Goal: Task Accomplishment & Management: Manage account settings

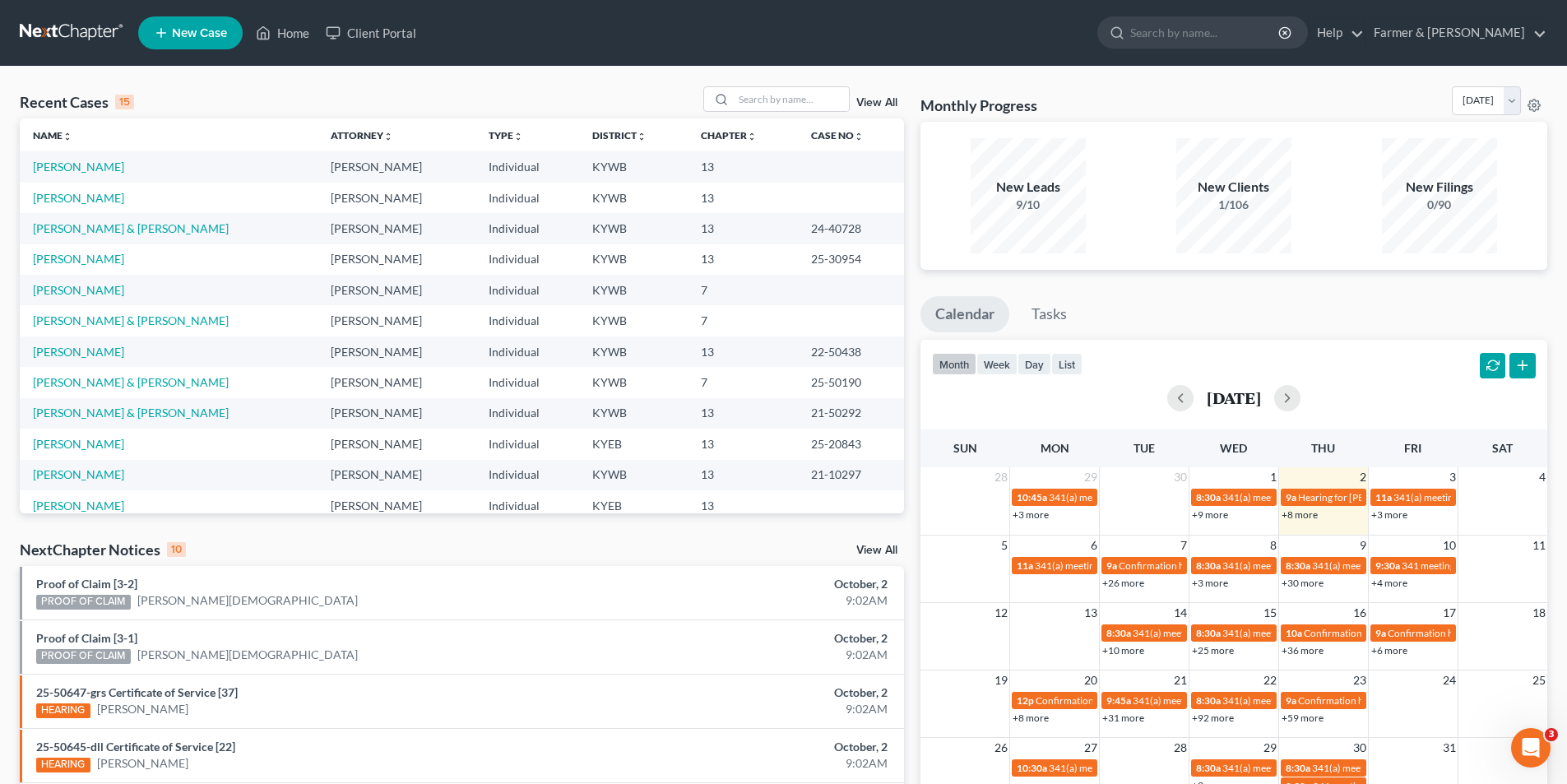
click at [84, 31] on link at bounding box center [72, 33] width 105 height 30
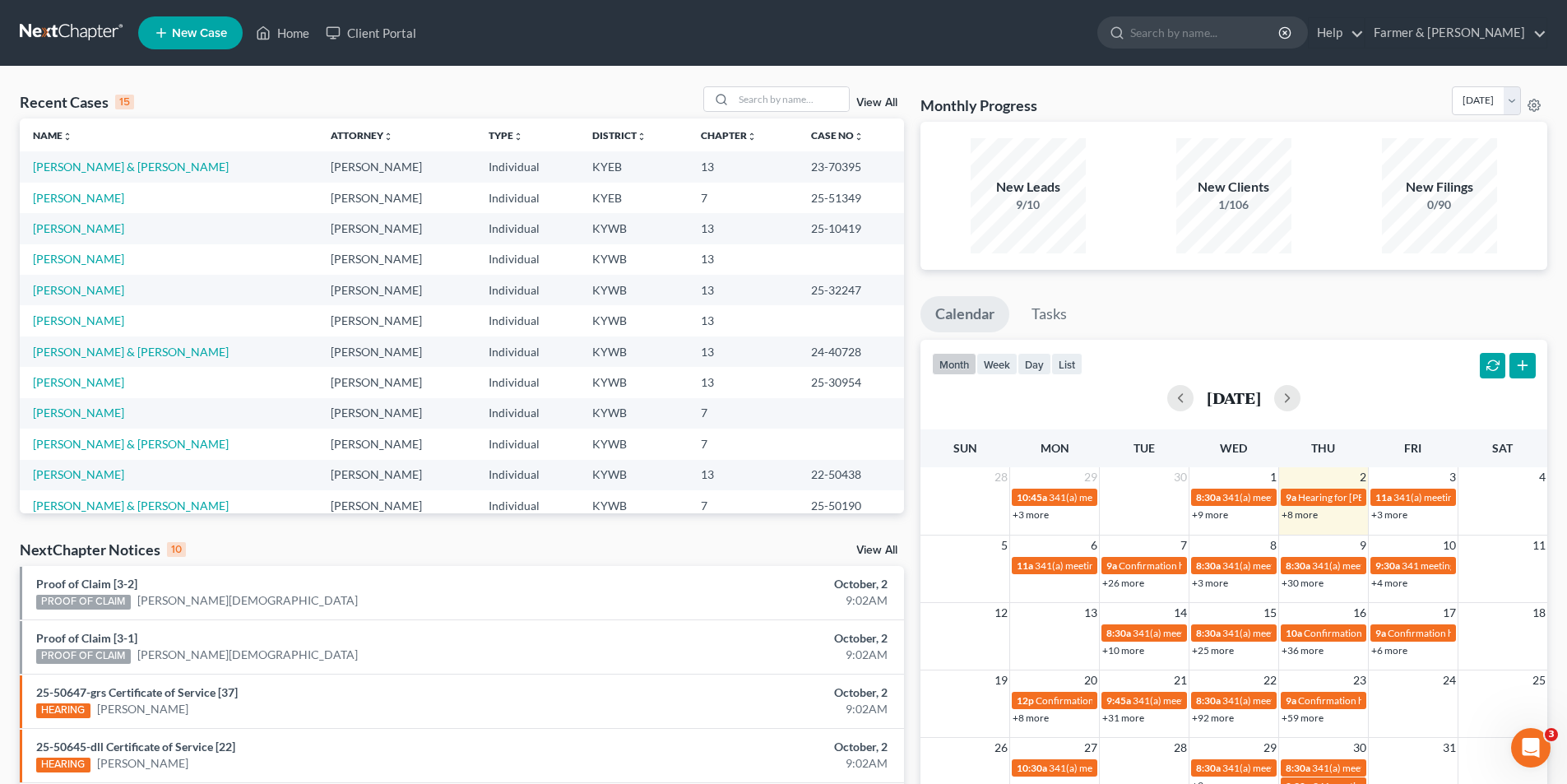
click at [31, 37] on link at bounding box center [72, 33] width 105 height 30
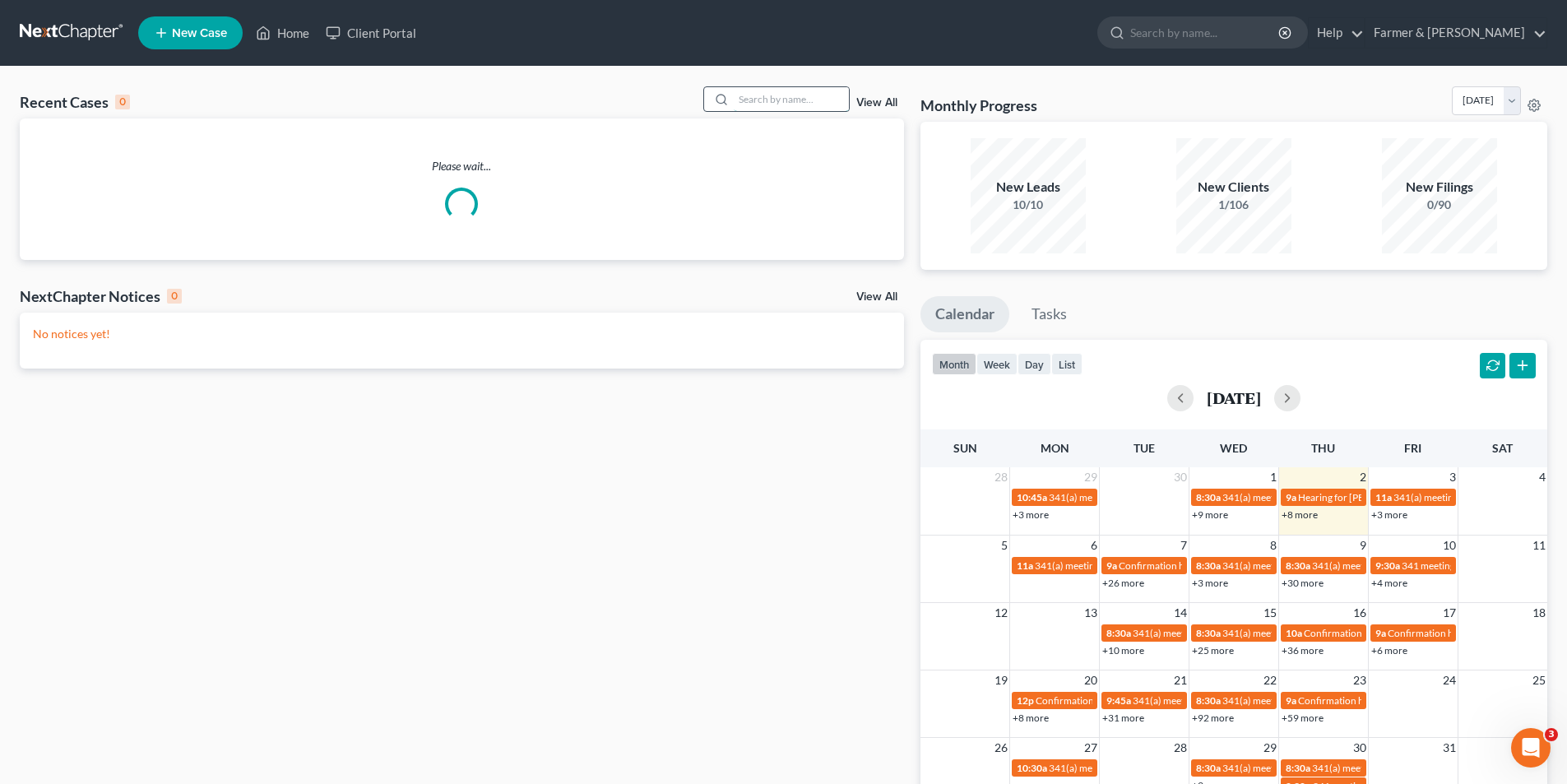
click at [744, 98] on input "search" at bounding box center [791, 98] width 115 height 23
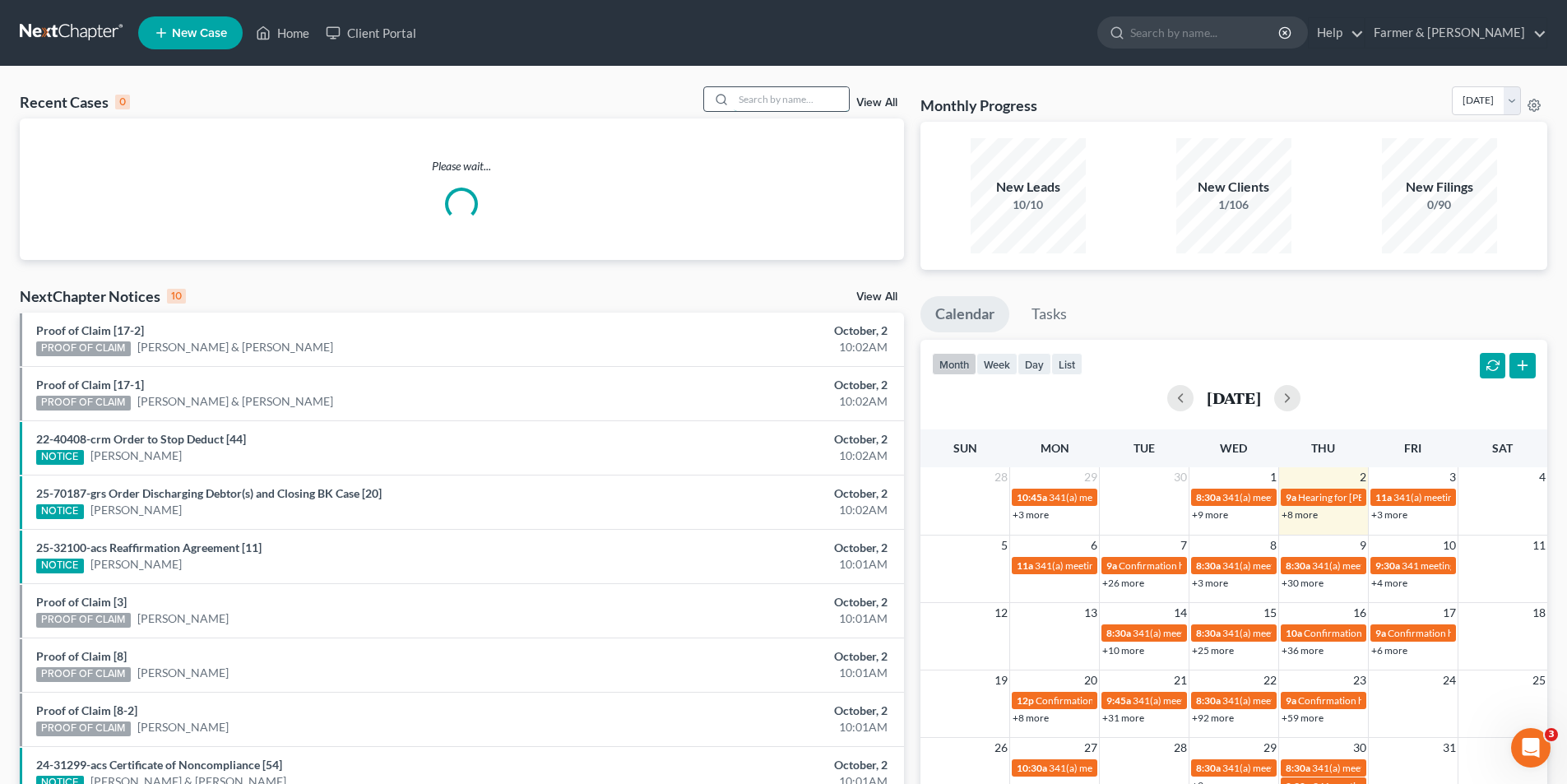
paste input "Michael West"
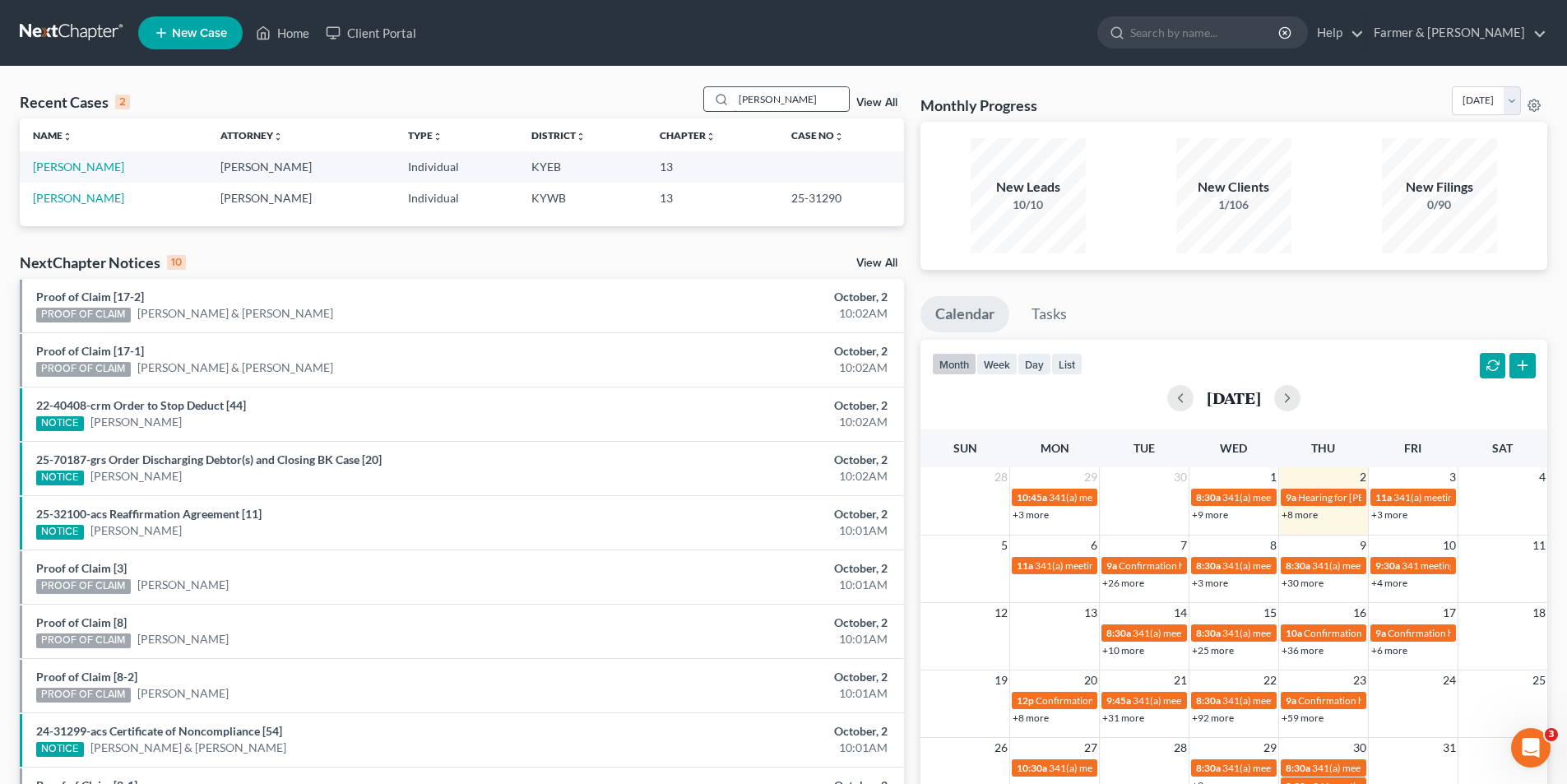
click at [814, 101] on input "Michael West" at bounding box center [791, 98] width 115 height 23
click at [814, 100] on input "Michael West" at bounding box center [791, 98] width 115 height 23
paste input "25-31211"
type input "25-31211"
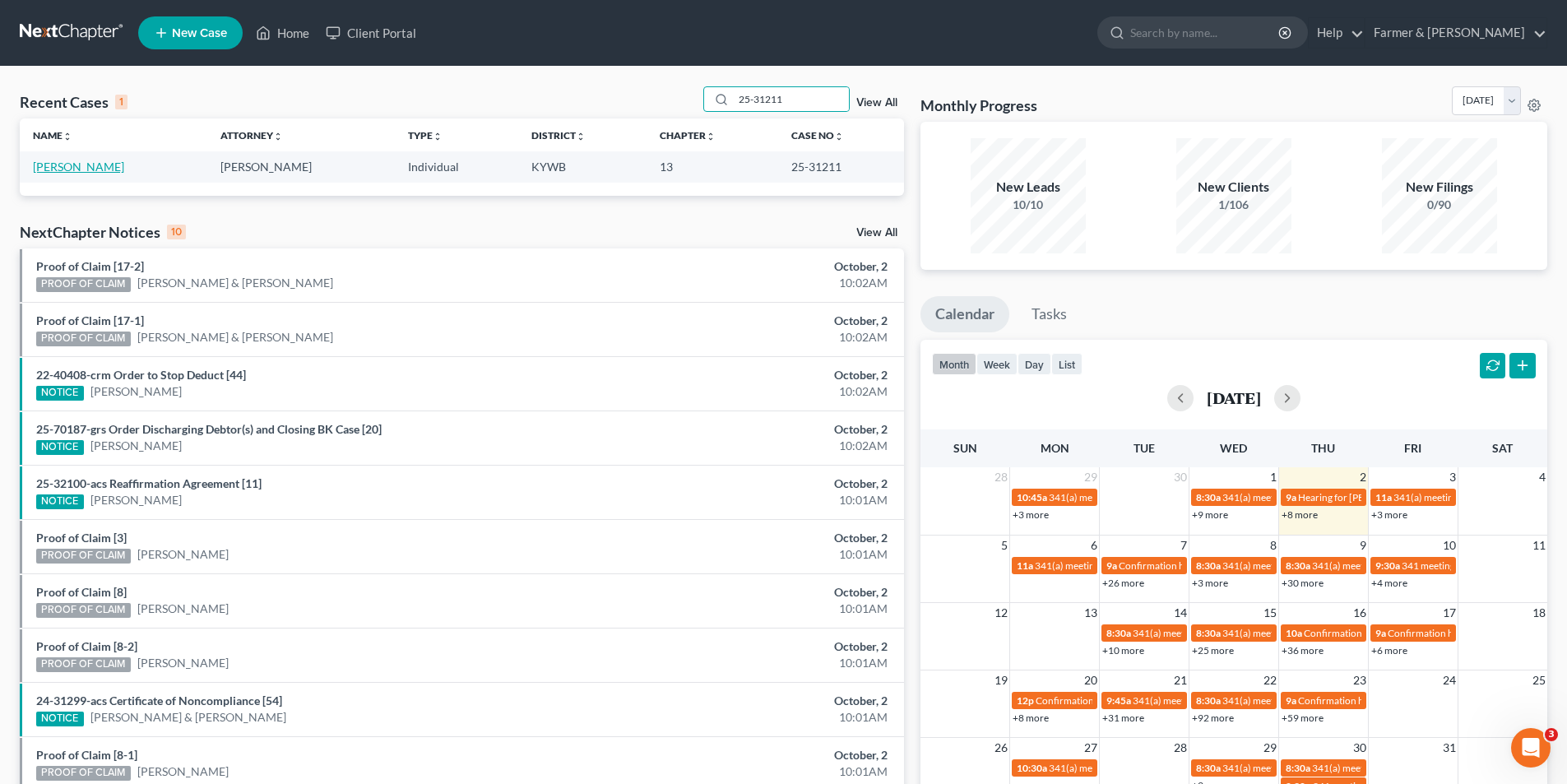
click at [58, 159] on td "[PERSON_NAME]" at bounding box center [114, 166] width 188 height 30
click at [50, 169] on link "[PERSON_NAME]" at bounding box center [78, 166] width 91 height 14
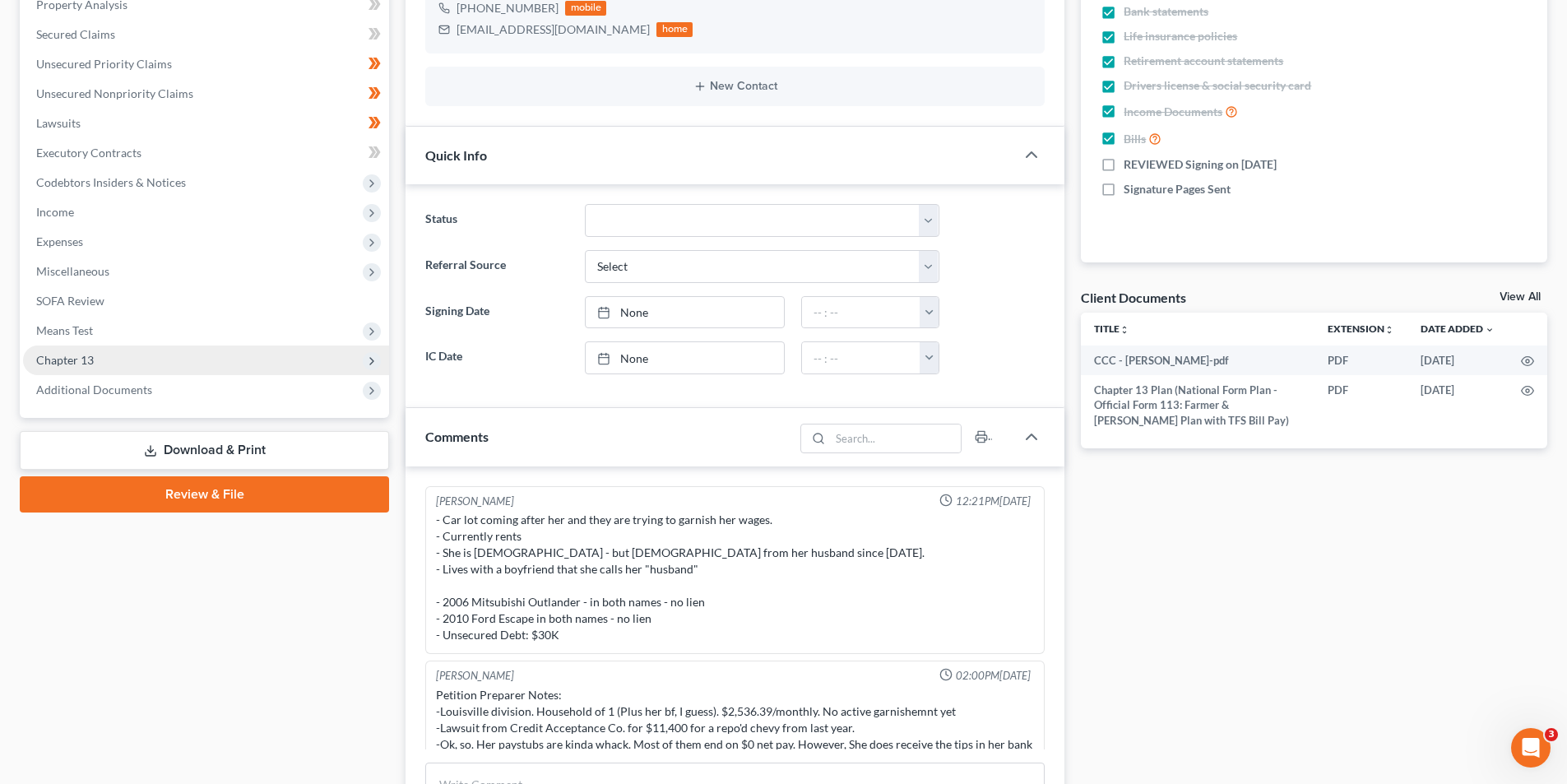
scroll to position [304, 0]
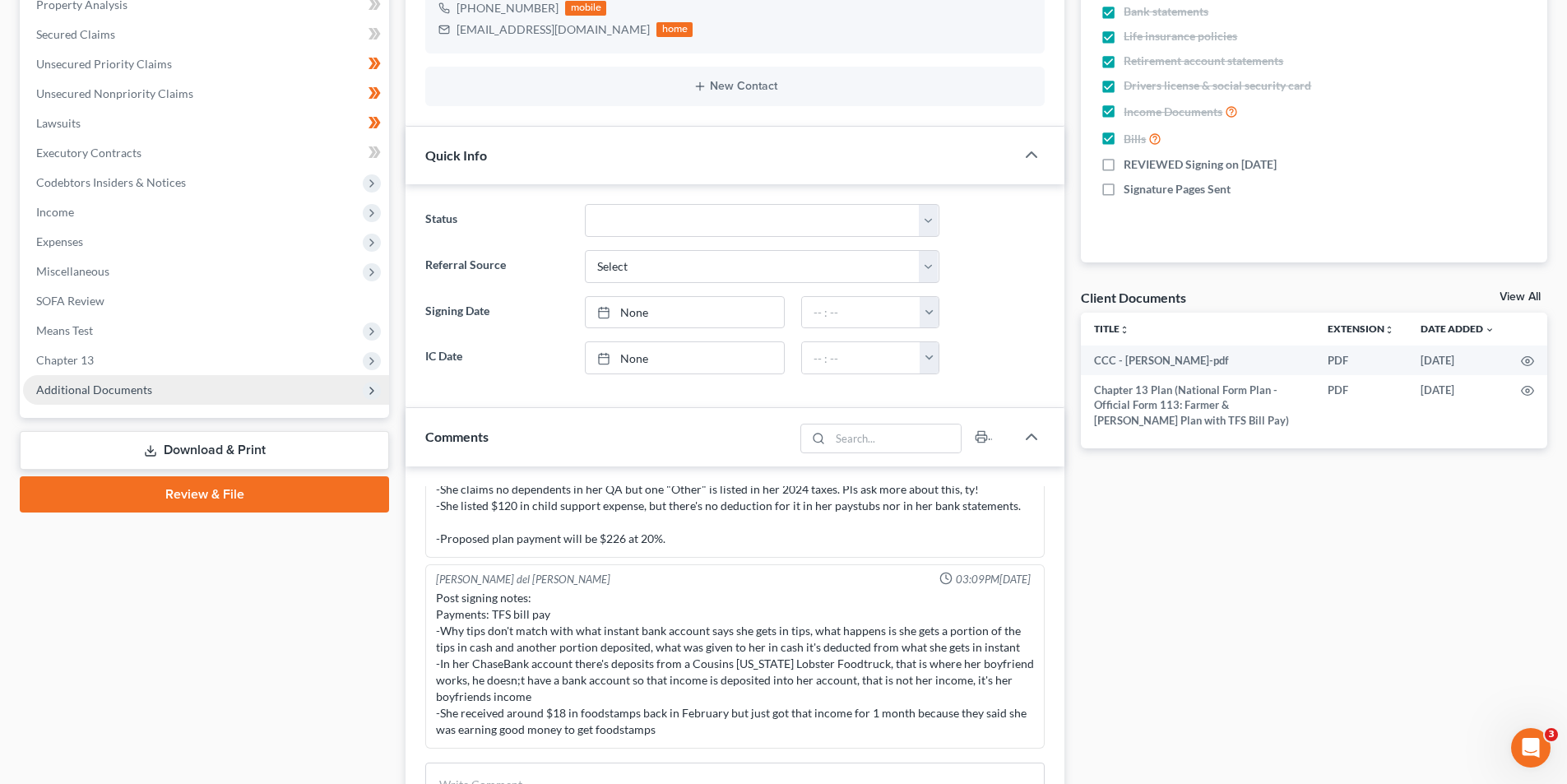
click at [171, 381] on span "Additional Documents" at bounding box center [206, 390] width 366 height 30
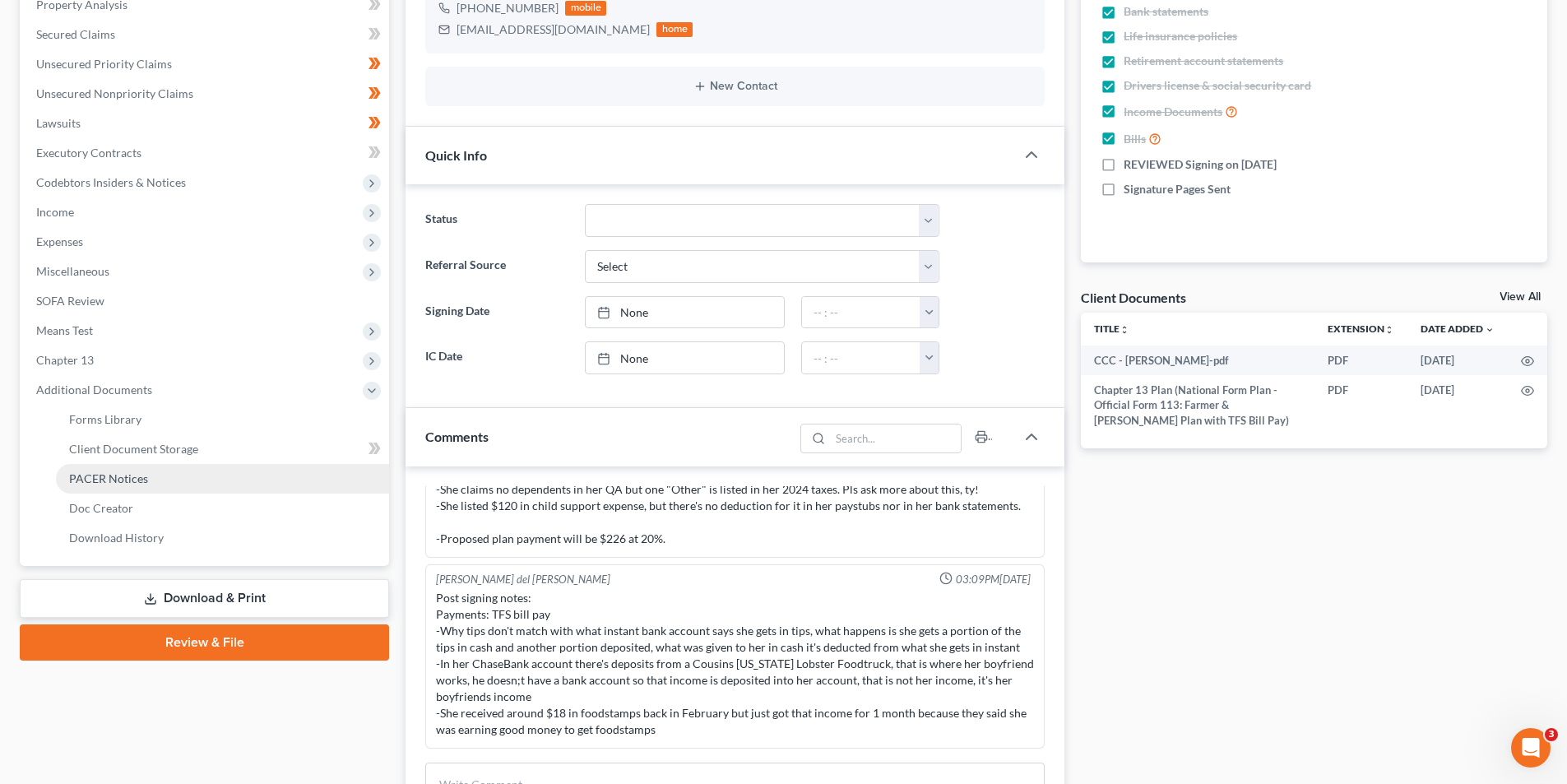
click at [169, 479] on link "PACER Notices" at bounding box center [222, 478] width 333 height 30
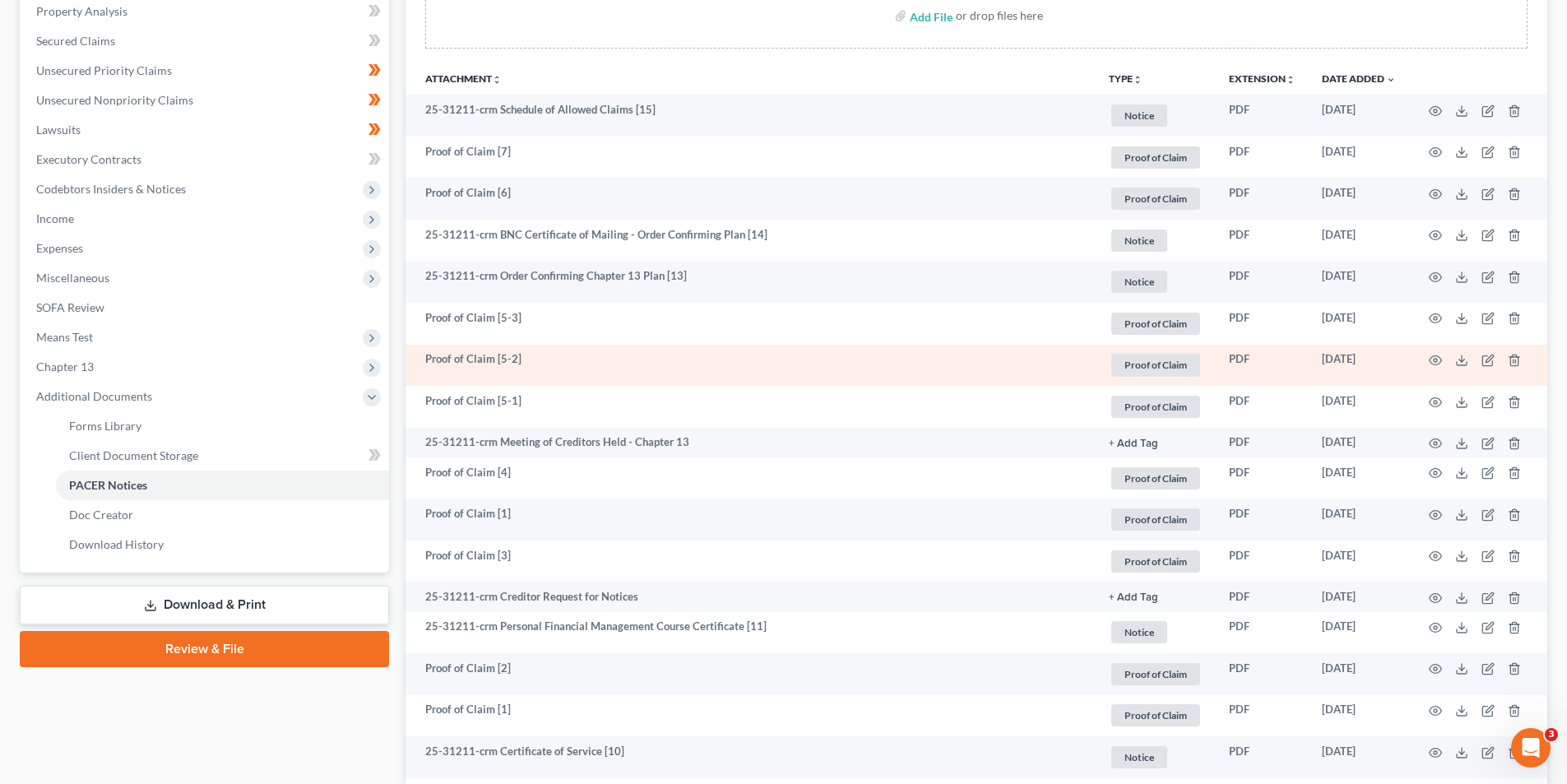
scroll to position [167, 0]
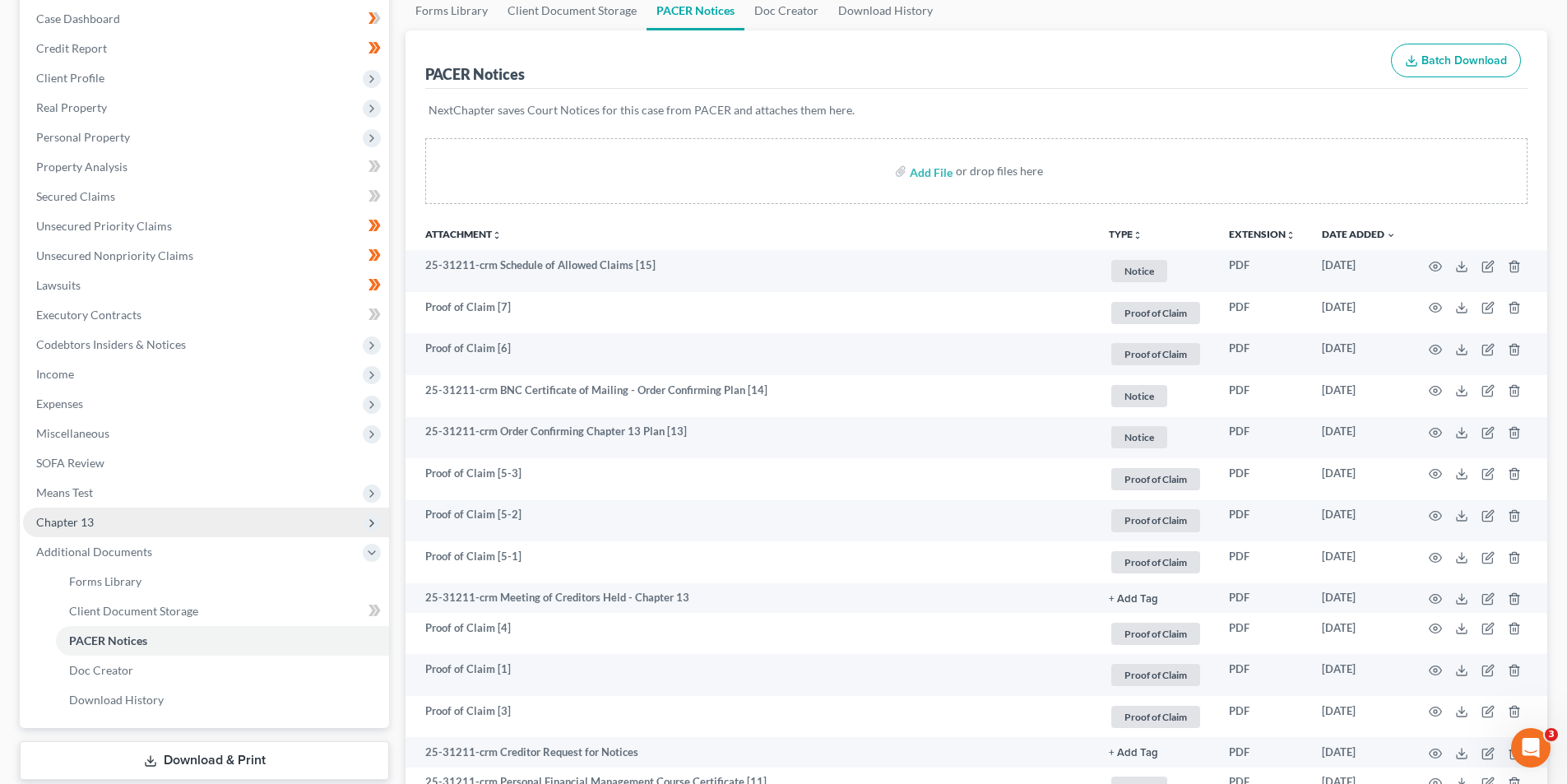
click at [113, 517] on span "Chapter 13" at bounding box center [206, 522] width 366 height 30
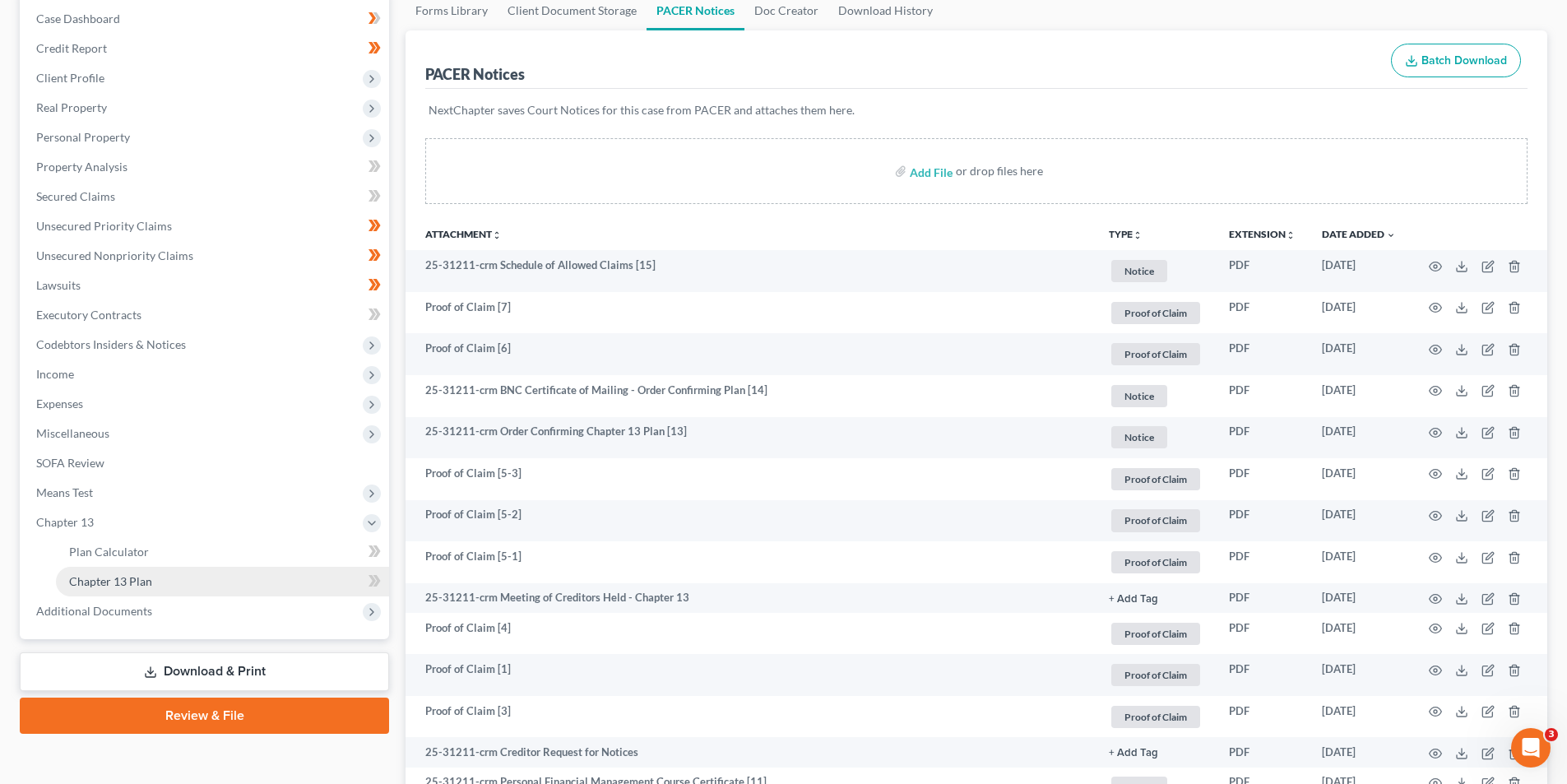
drag, startPoint x: 143, startPoint y: 583, endPoint x: 143, endPoint y: 571, distance: 12.0
click at [144, 583] on span "Chapter 13 Plan" at bounding box center [111, 580] width 84 height 14
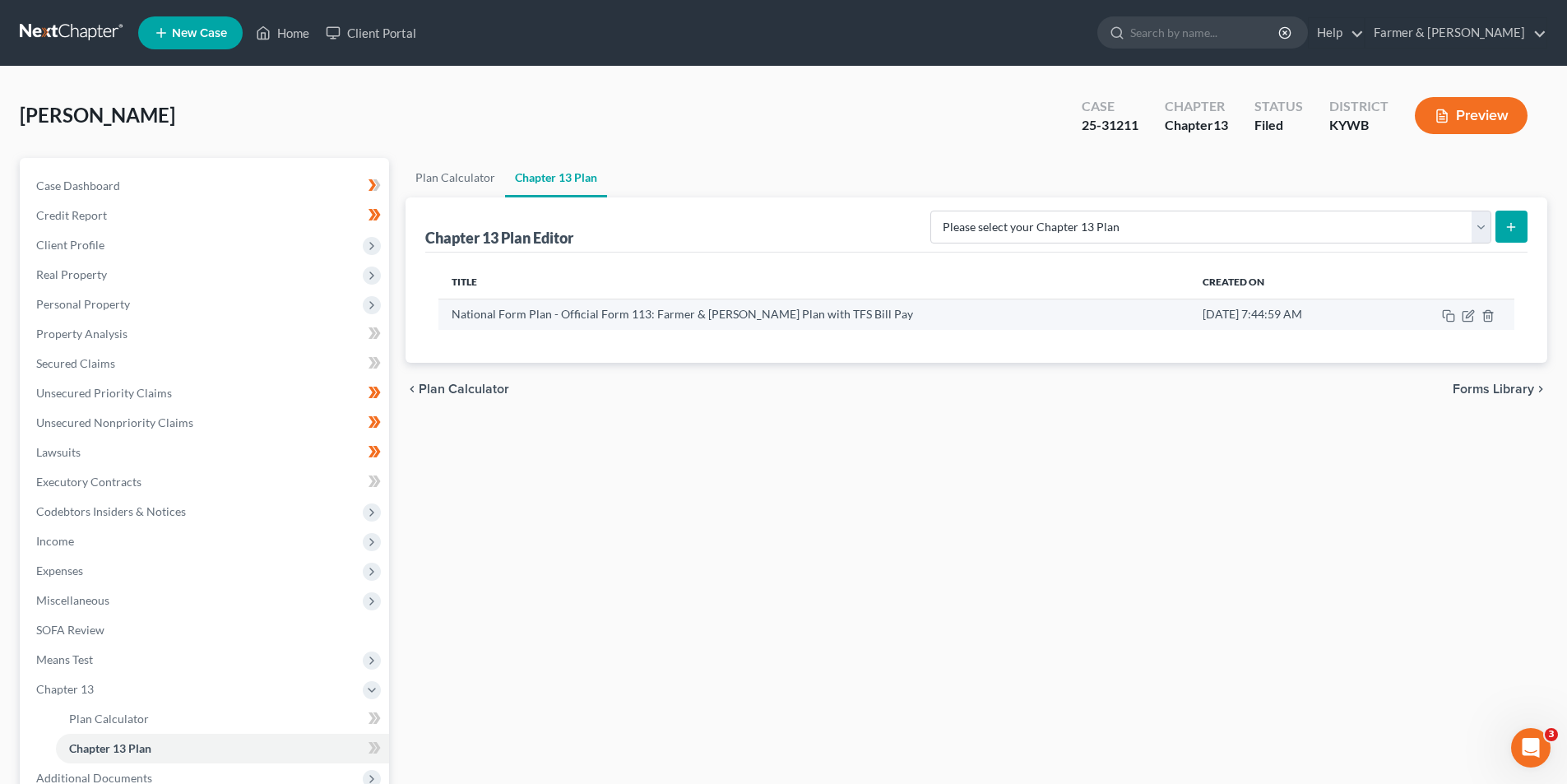
click at [815, 321] on td "National Form Plan - Official Form 113: Farmer & Wright Plan with TFS Bill Pay" at bounding box center [814, 313] width 751 height 31
click at [1470, 318] on icon "button" at bounding box center [1468, 316] width 13 height 13
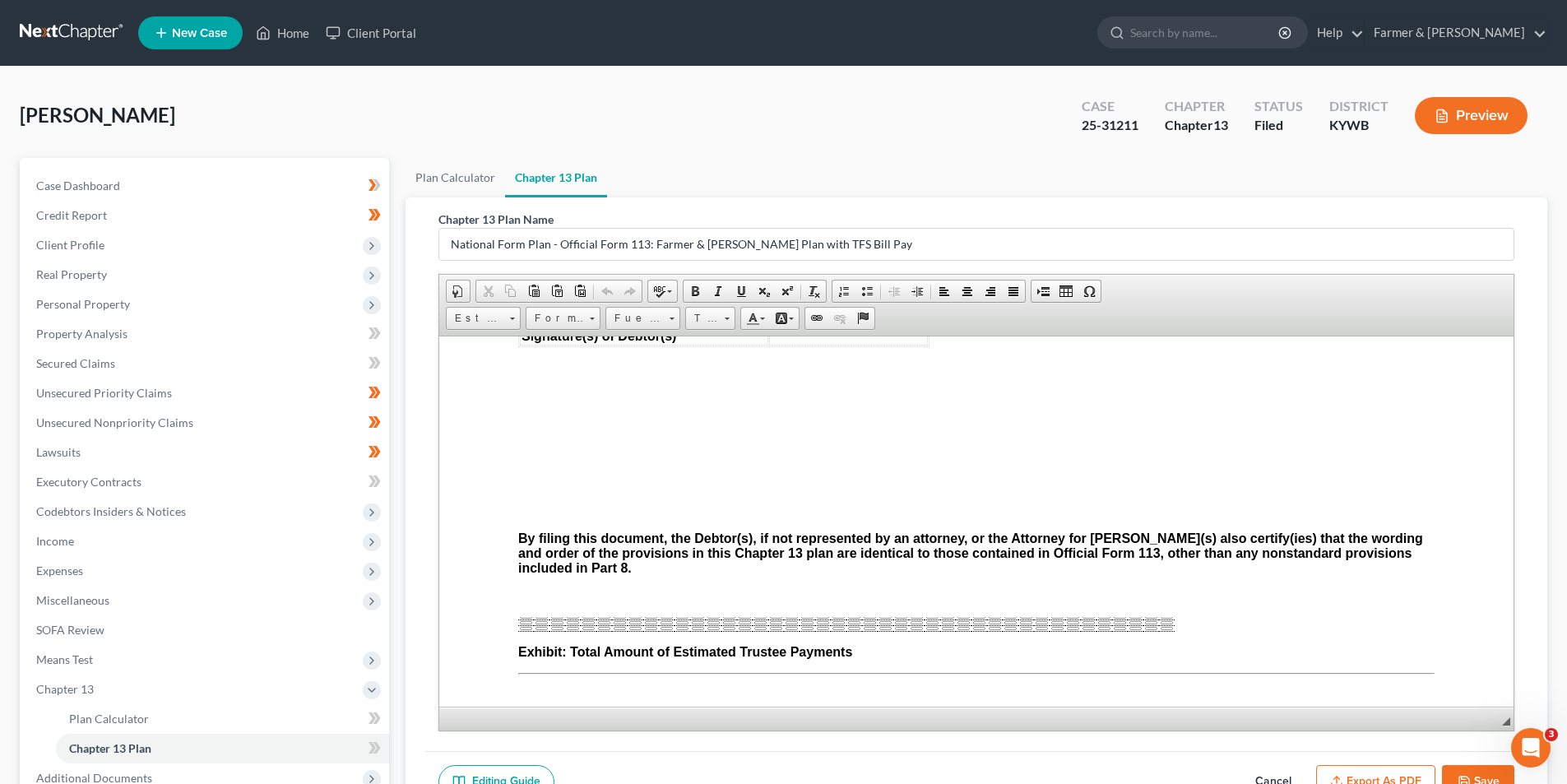
scroll to position [4686, 0]
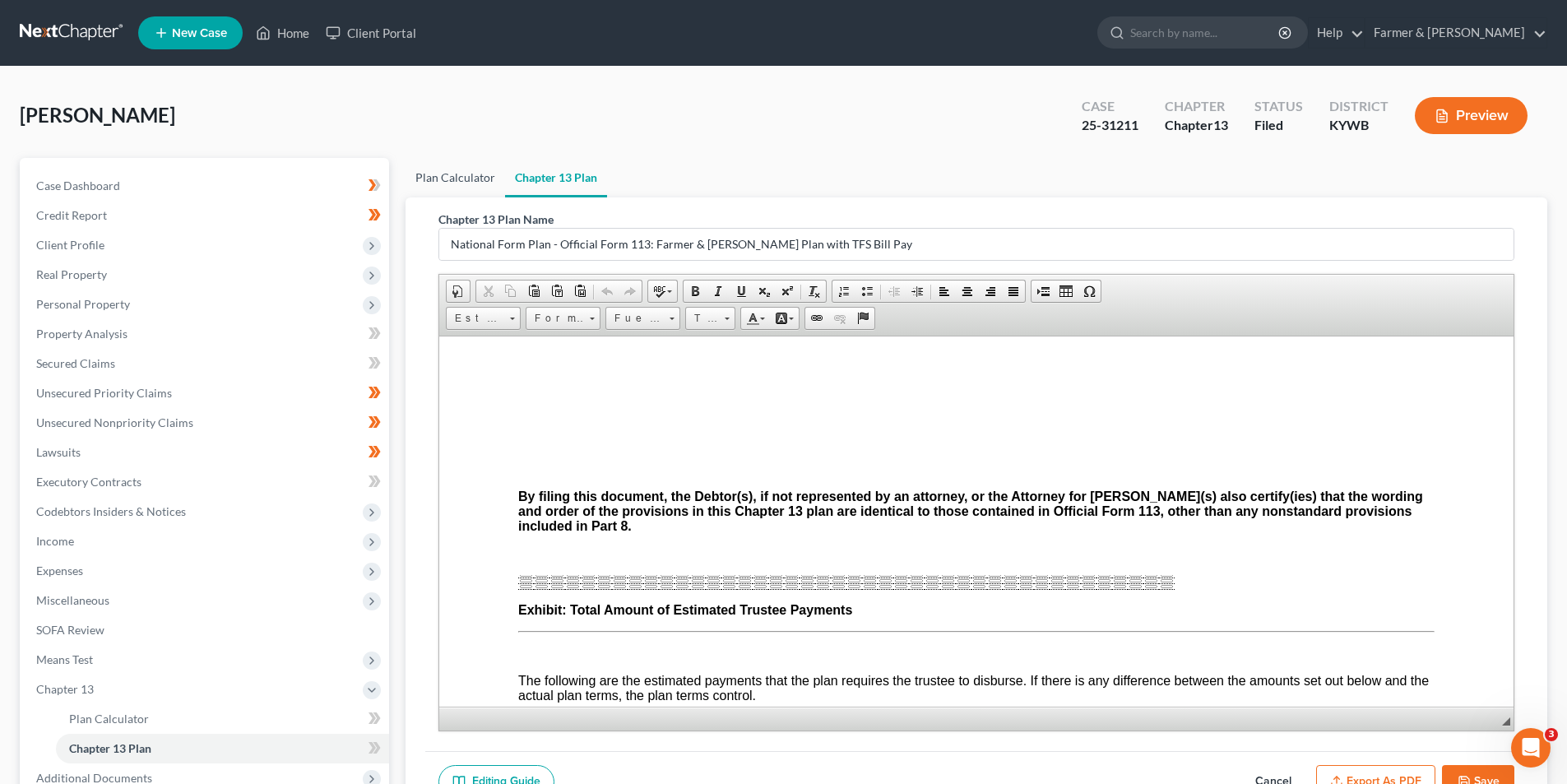
click at [452, 182] on link "Plan Calculator" at bounding box center [455, 177] width 99 height 39
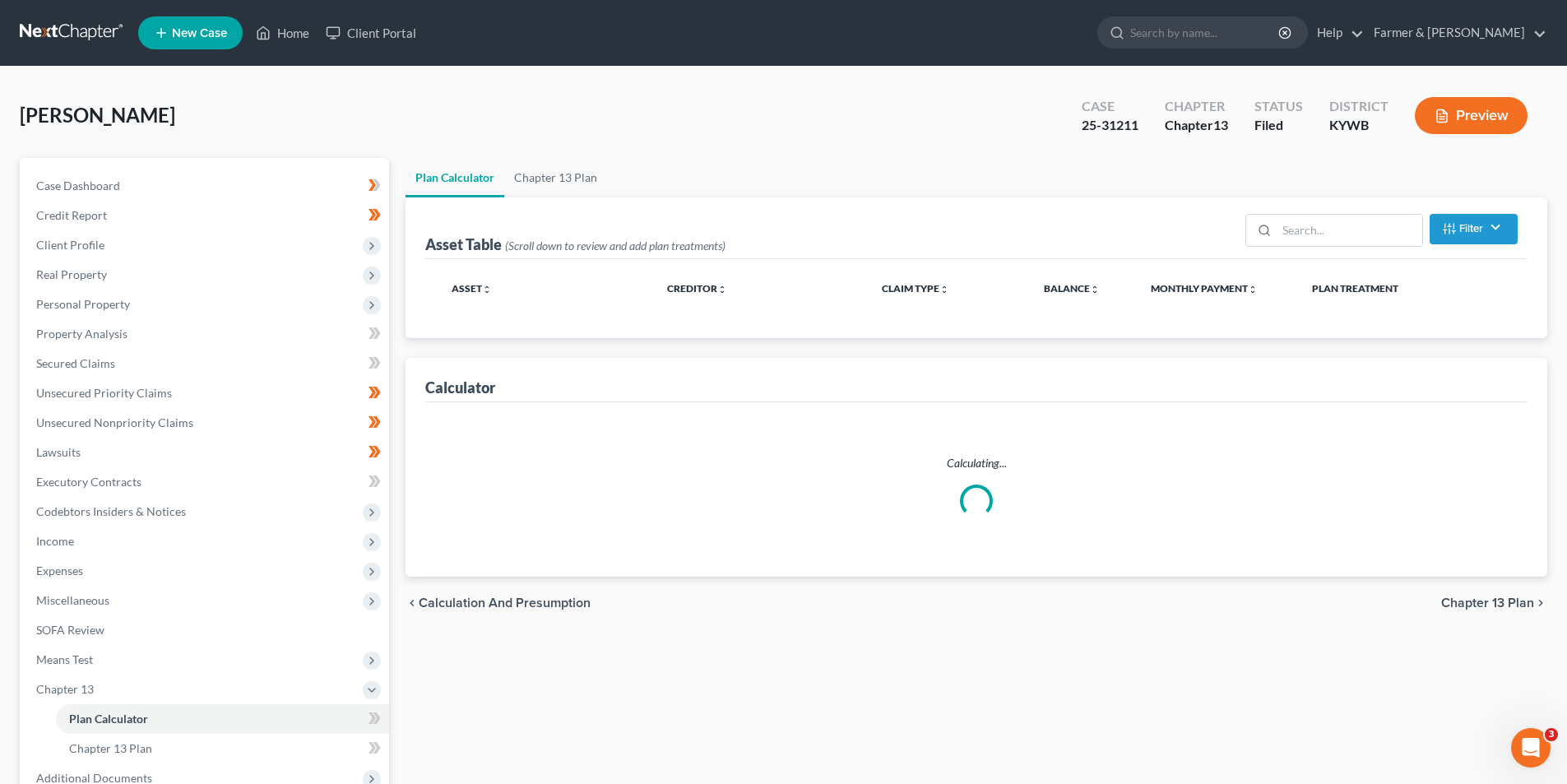
select select "59"
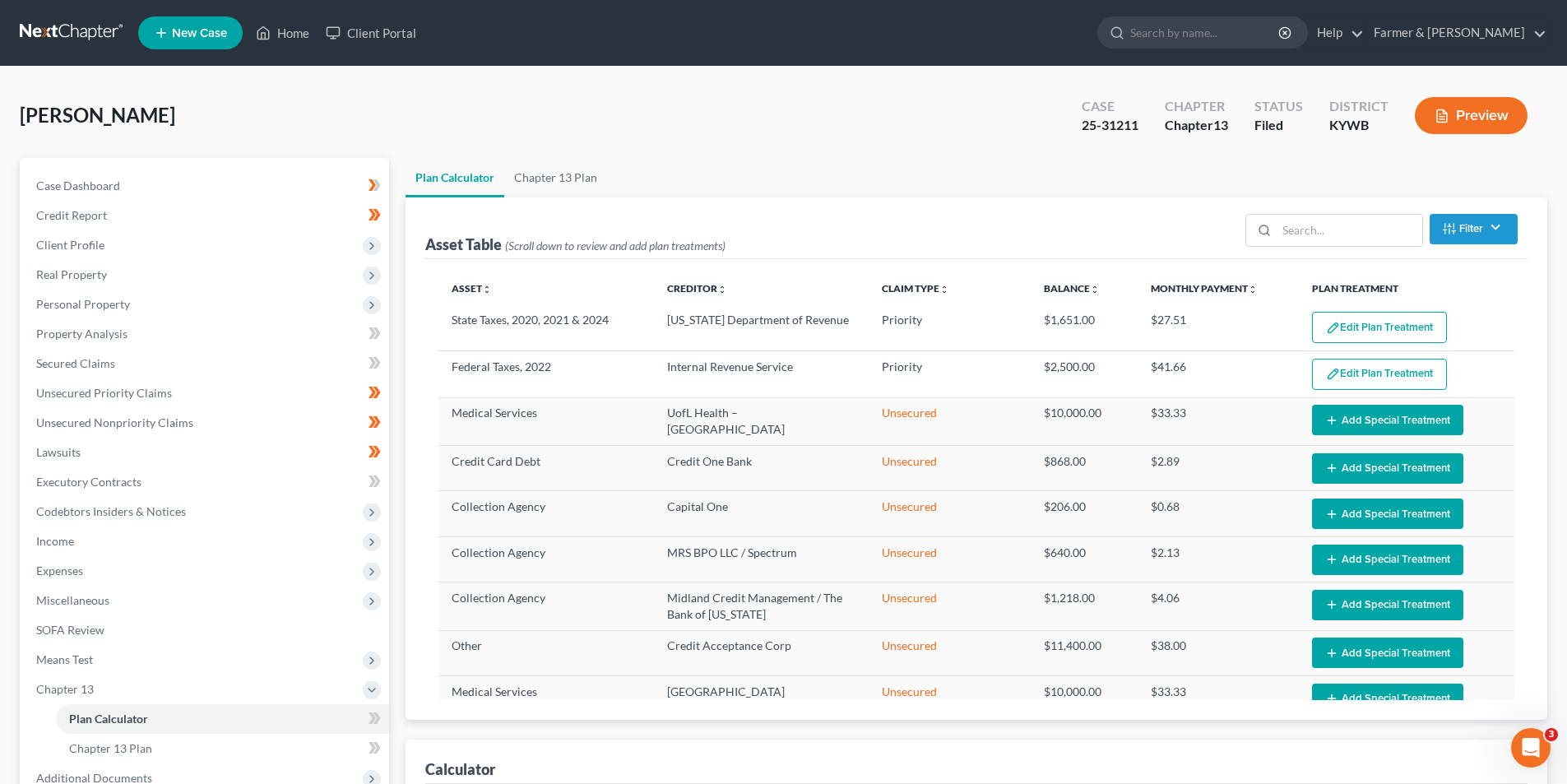
click at [53, 35] on link at bounding box center [72, 33] width 105 height 30
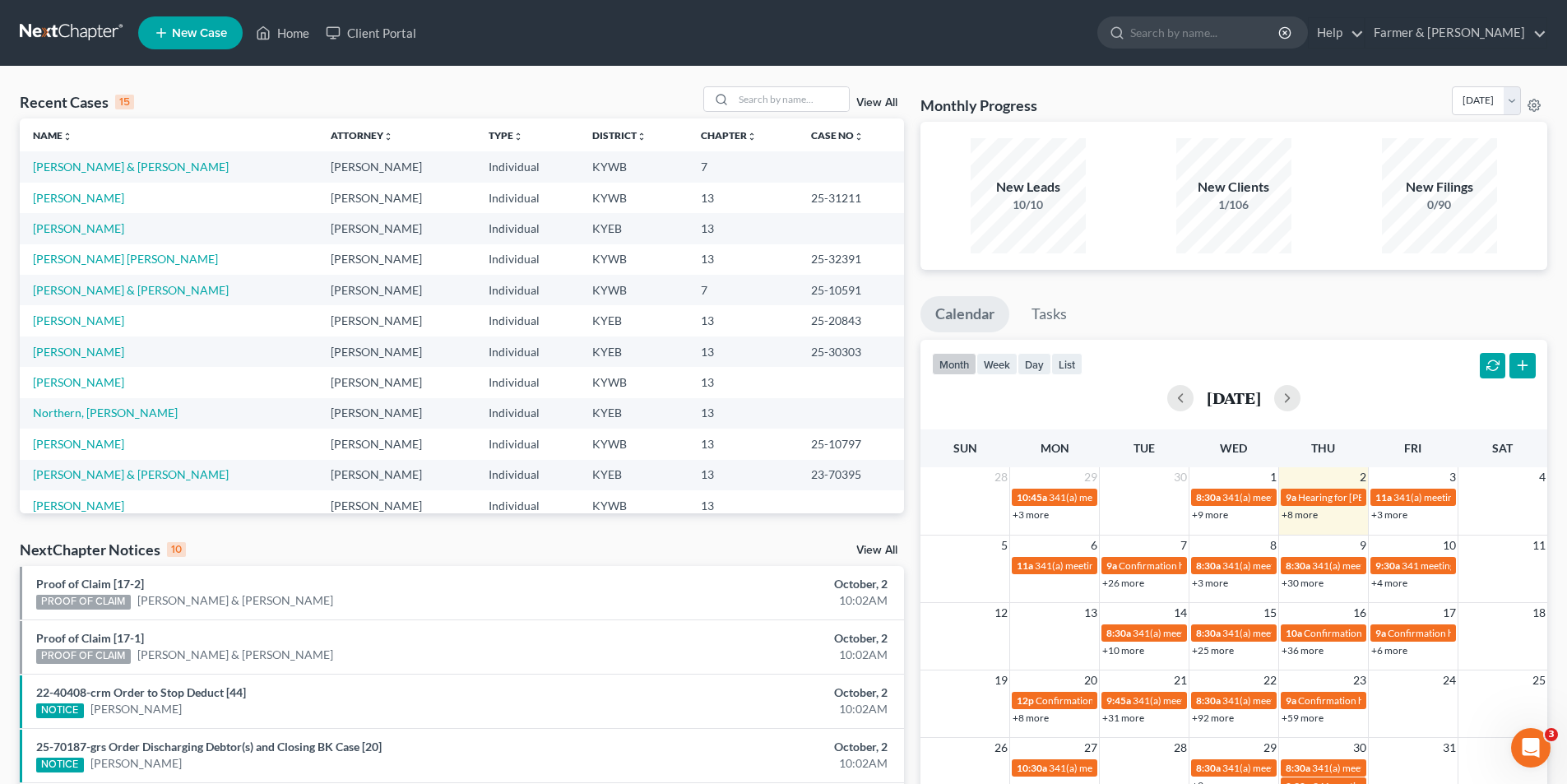
click at [761, 117] on div "Recent Cases 15 View All" at bounding box center [462, 102] width 884 height 32
drag, startPoint x: 761, startPoint y: 117, endPoint x: 799, endPoint y: 103, distance: 40.5
click at [799, 103] on input "search" at bounding box center [791, 98] width 115 height 23
paste input "25-31211"
type input "25-31211"
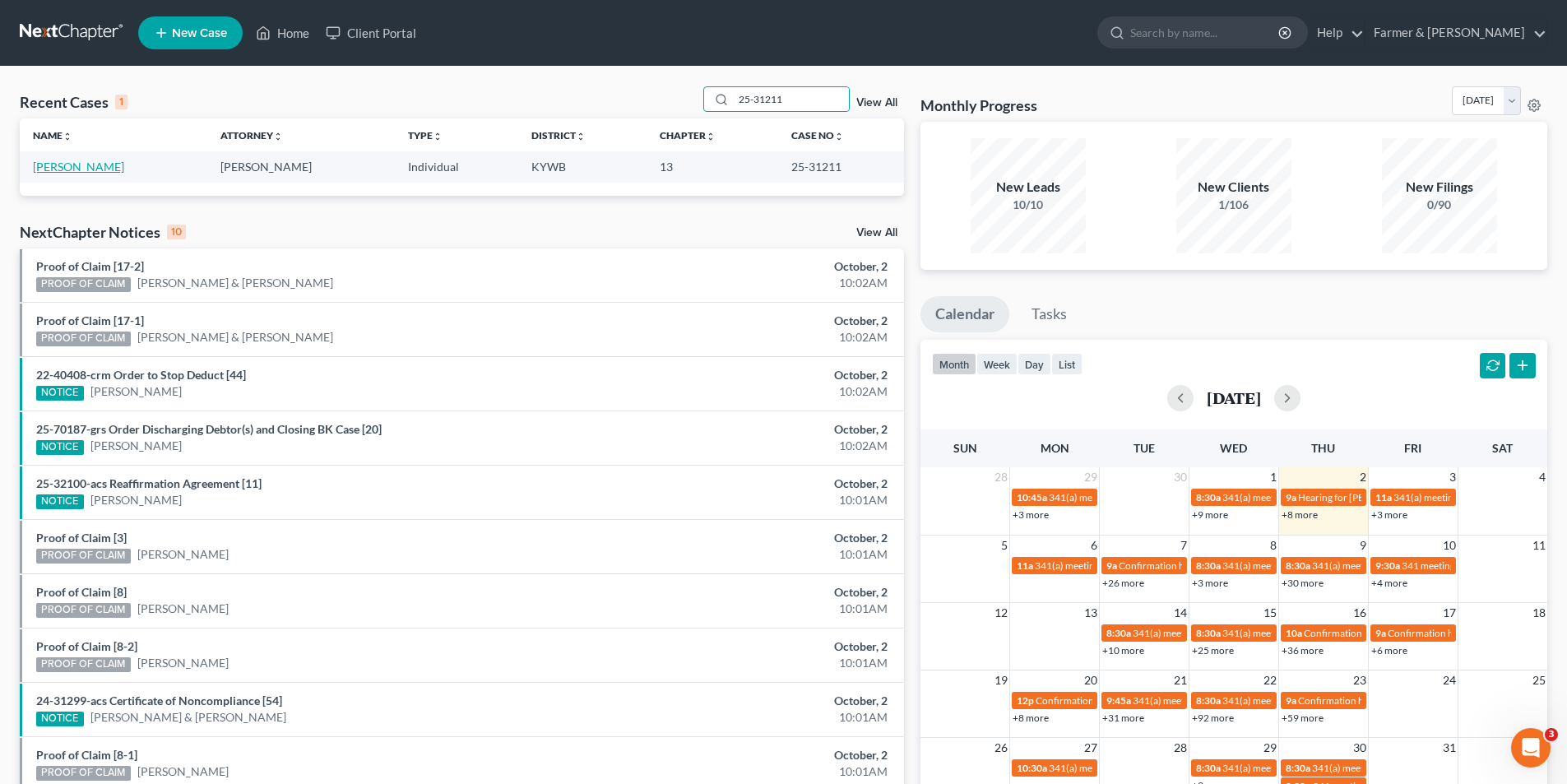
click at [63, 168] on link "[PERSON_NAME]" at bounding box center [78, 166] width 91 height 14
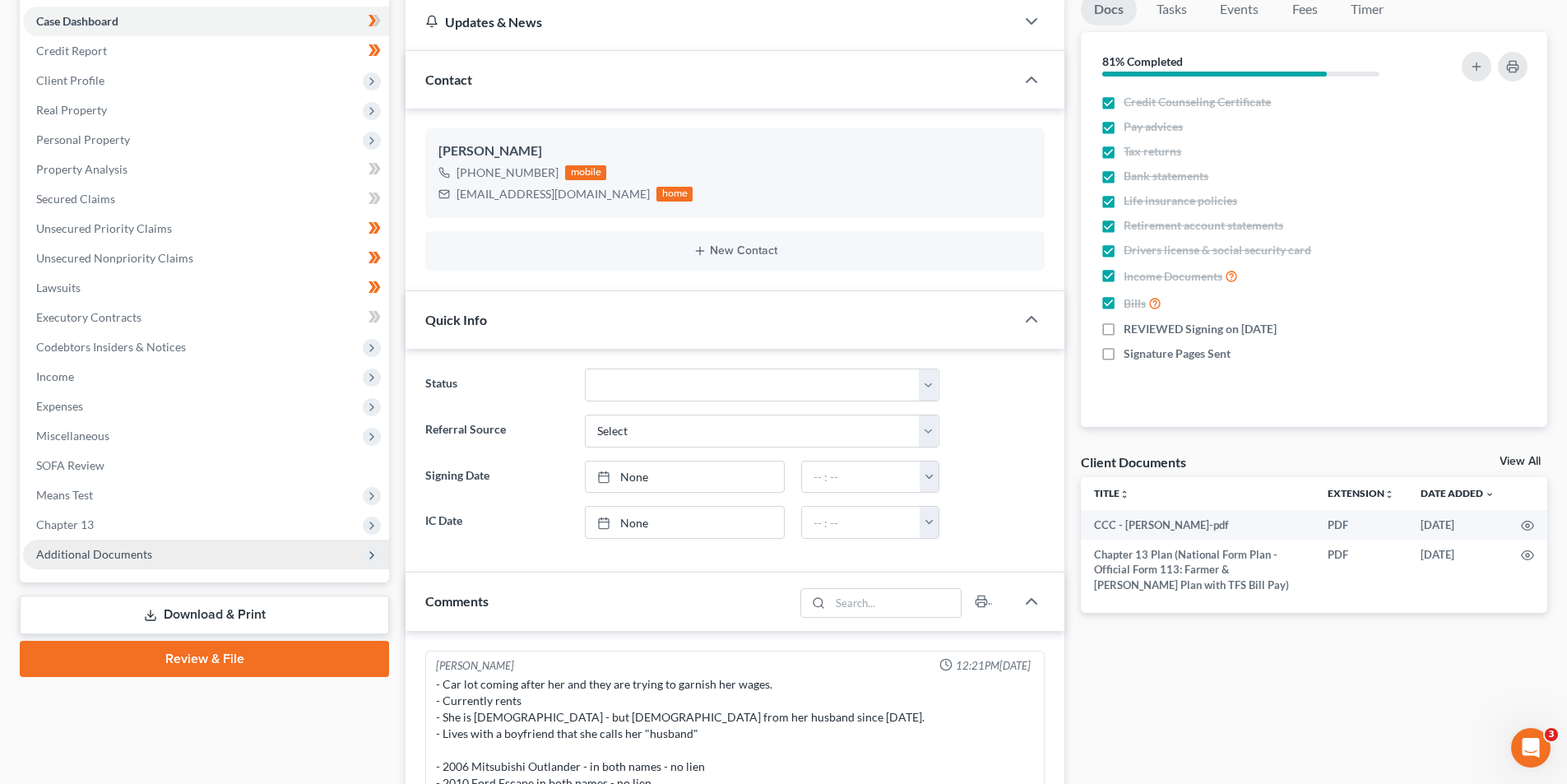
scroll to position [304, 0]
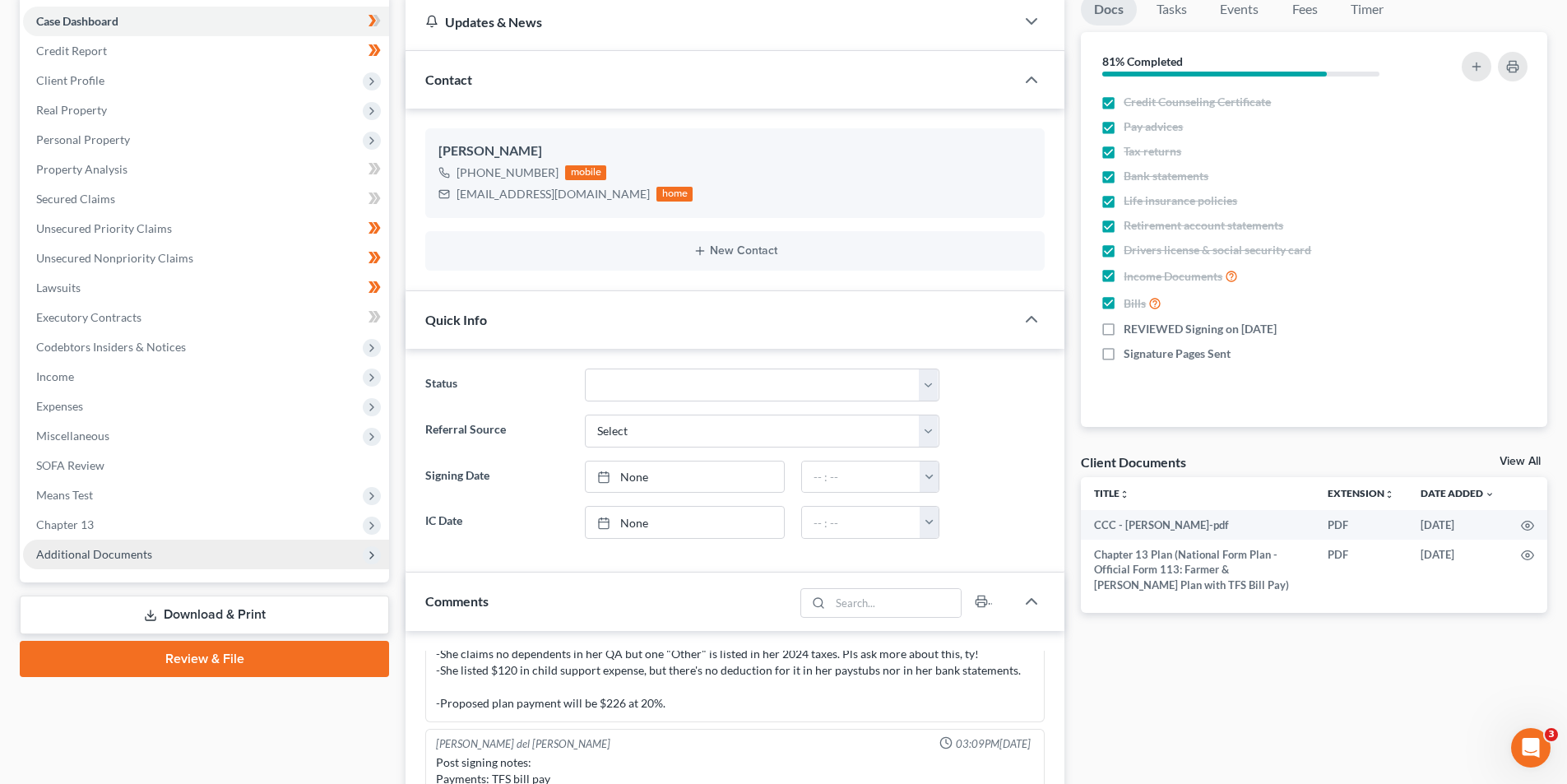
click at [141, 554] on span "Additional Documents" at bounding box center [95, 553] width 116 height 14
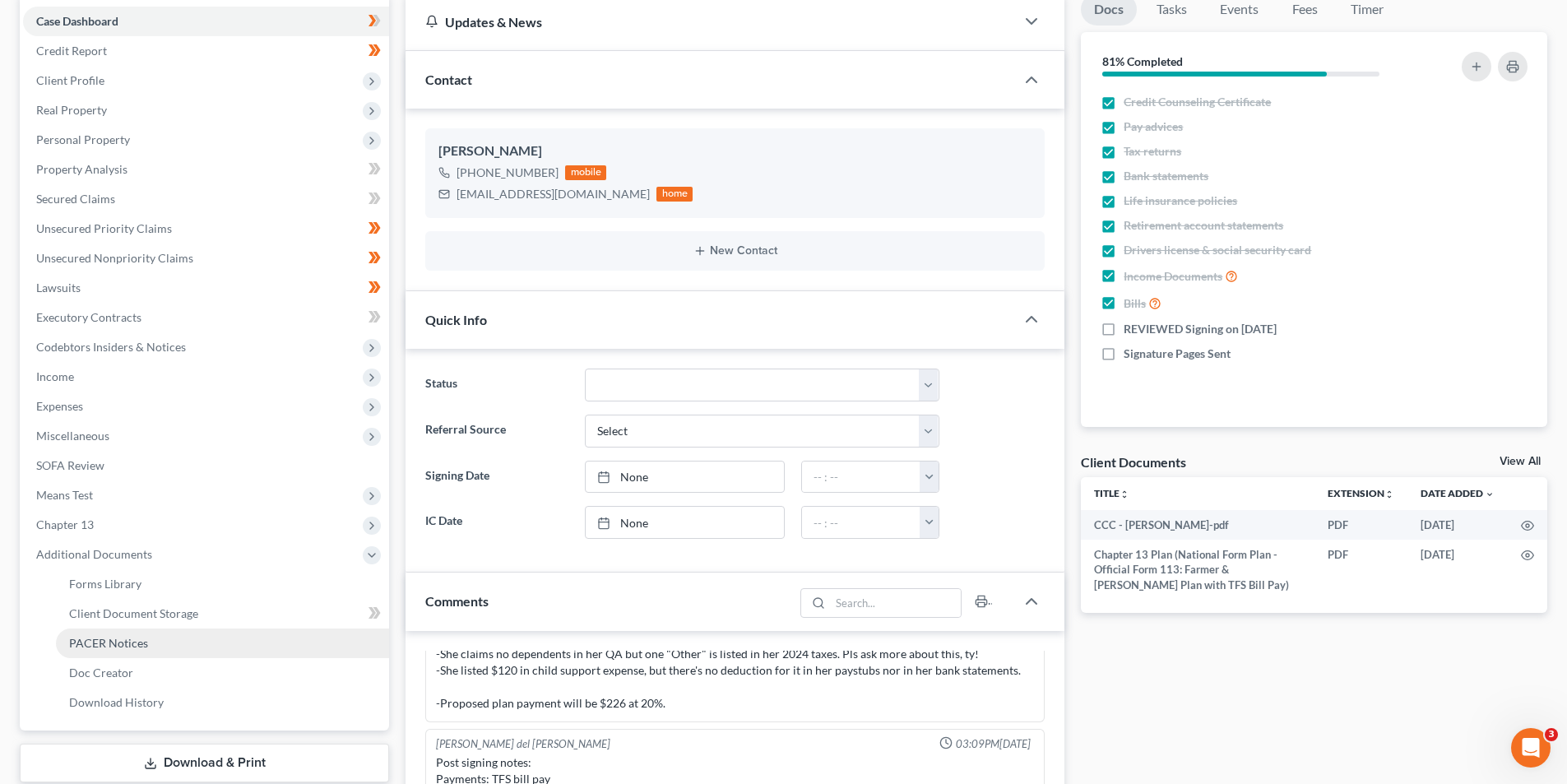
click at [123, 641] on span "PACER Notices" at bounding box center [109, 642] width 79 height 14
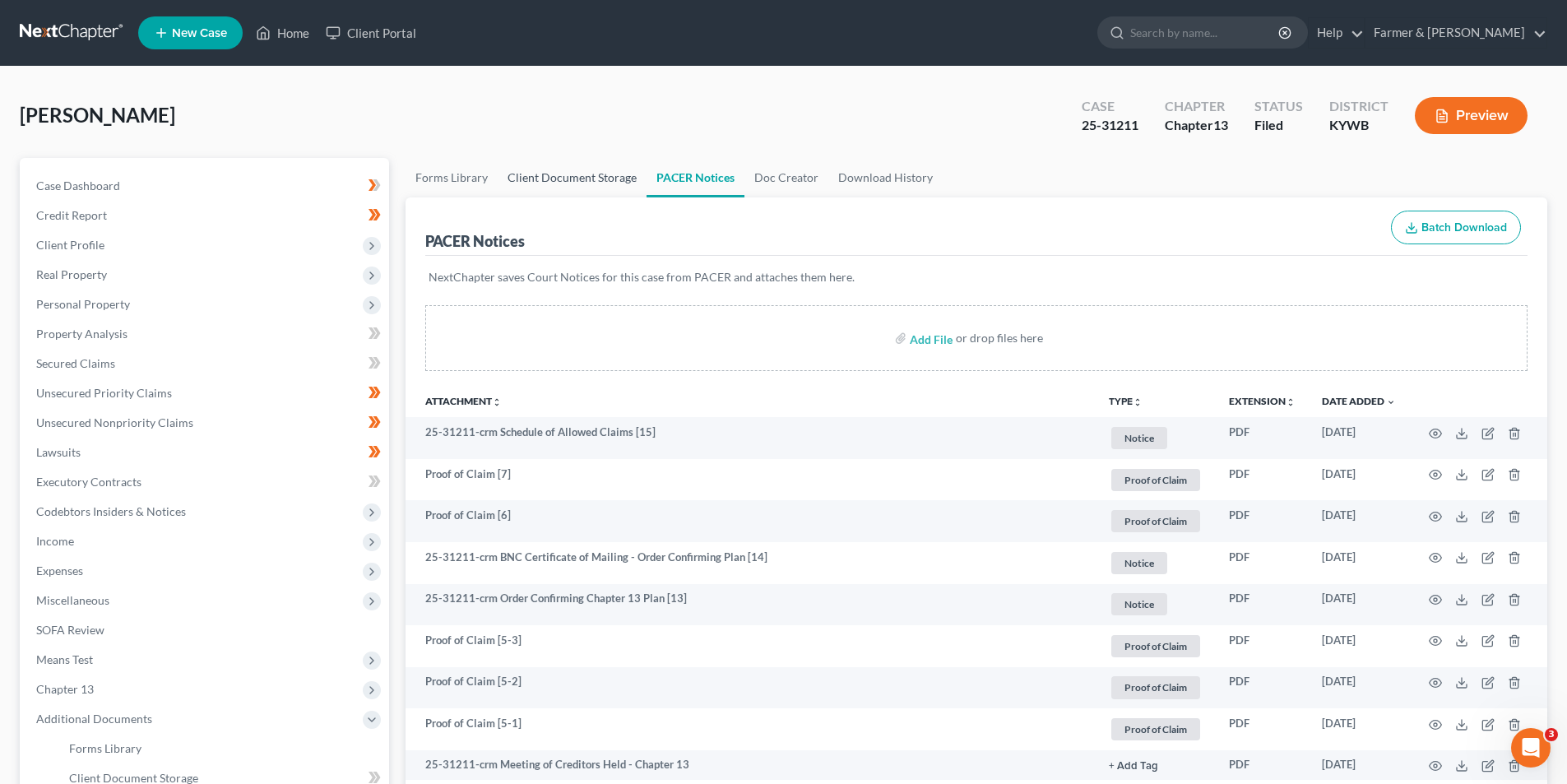
click at [562, 164] on link "Client Document Storage" at bounding box center [571, 177] width 149 height 39
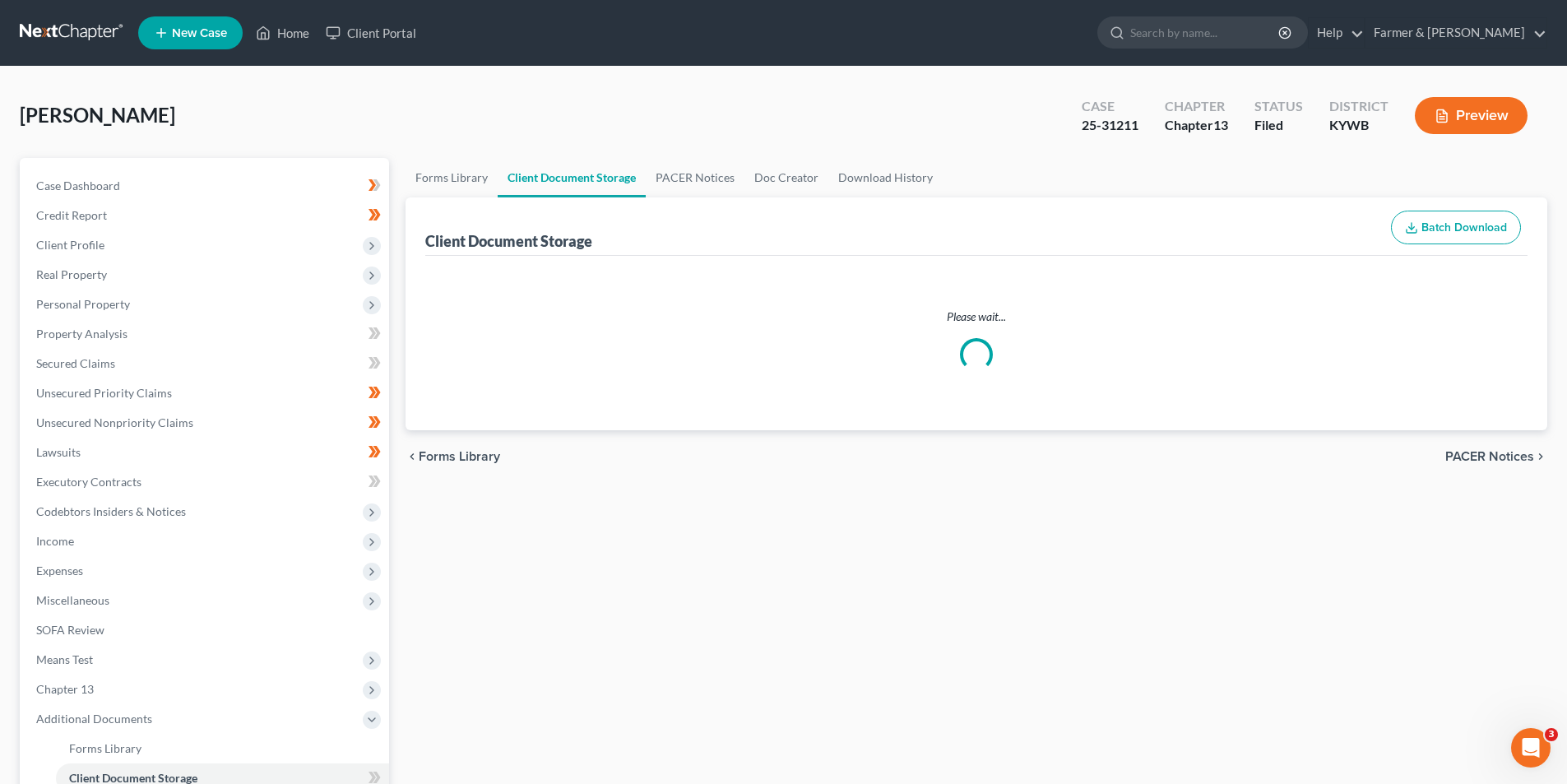
select select "16"
select select "7"
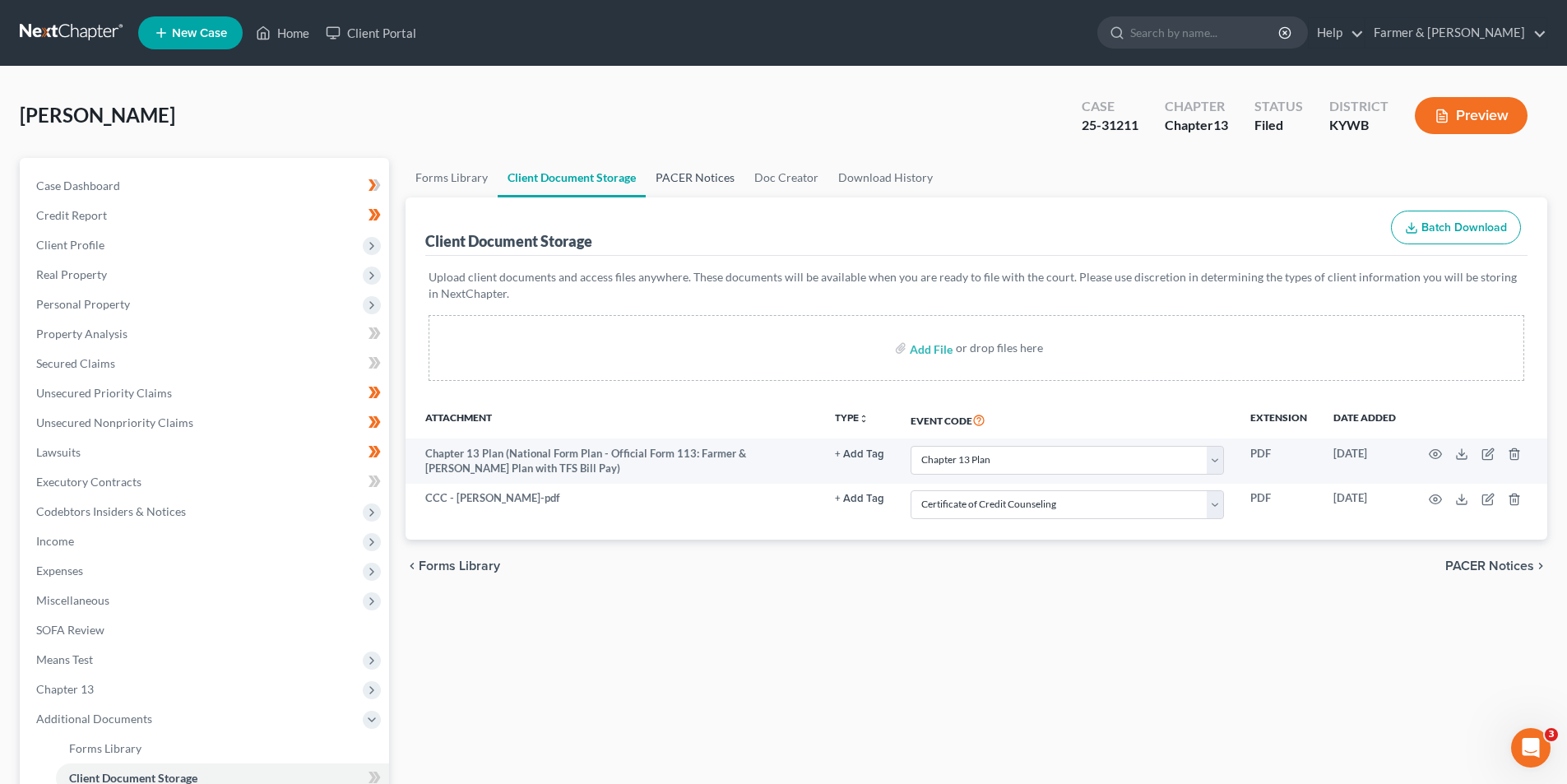
click at [677, 190] on link "PACER Notices" at bounding box center [694, 177] width 99 height 39
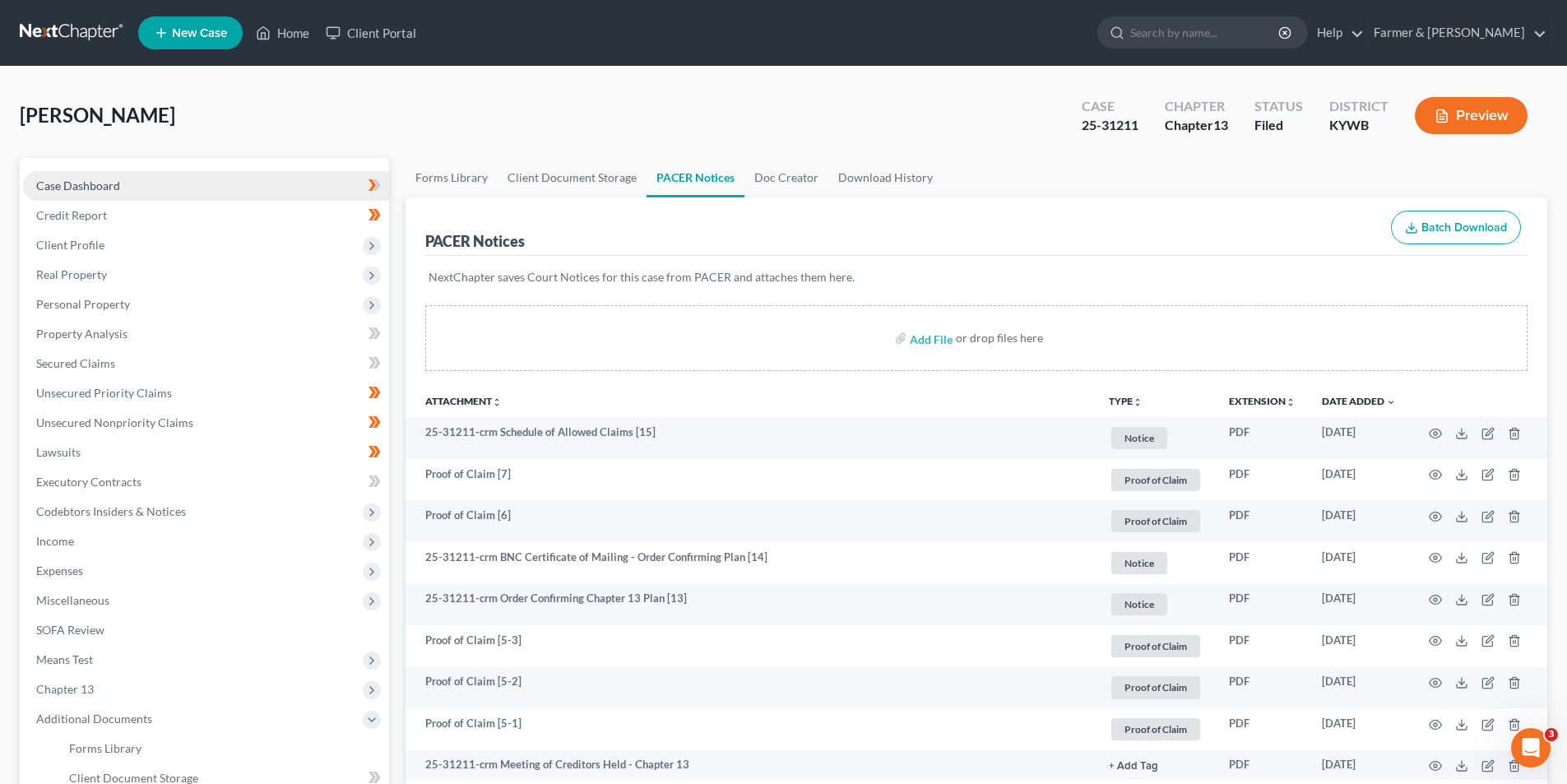
click at [80, 195] on link "Case Dashboard" at bounding box center [206, 186] width 366 height 30
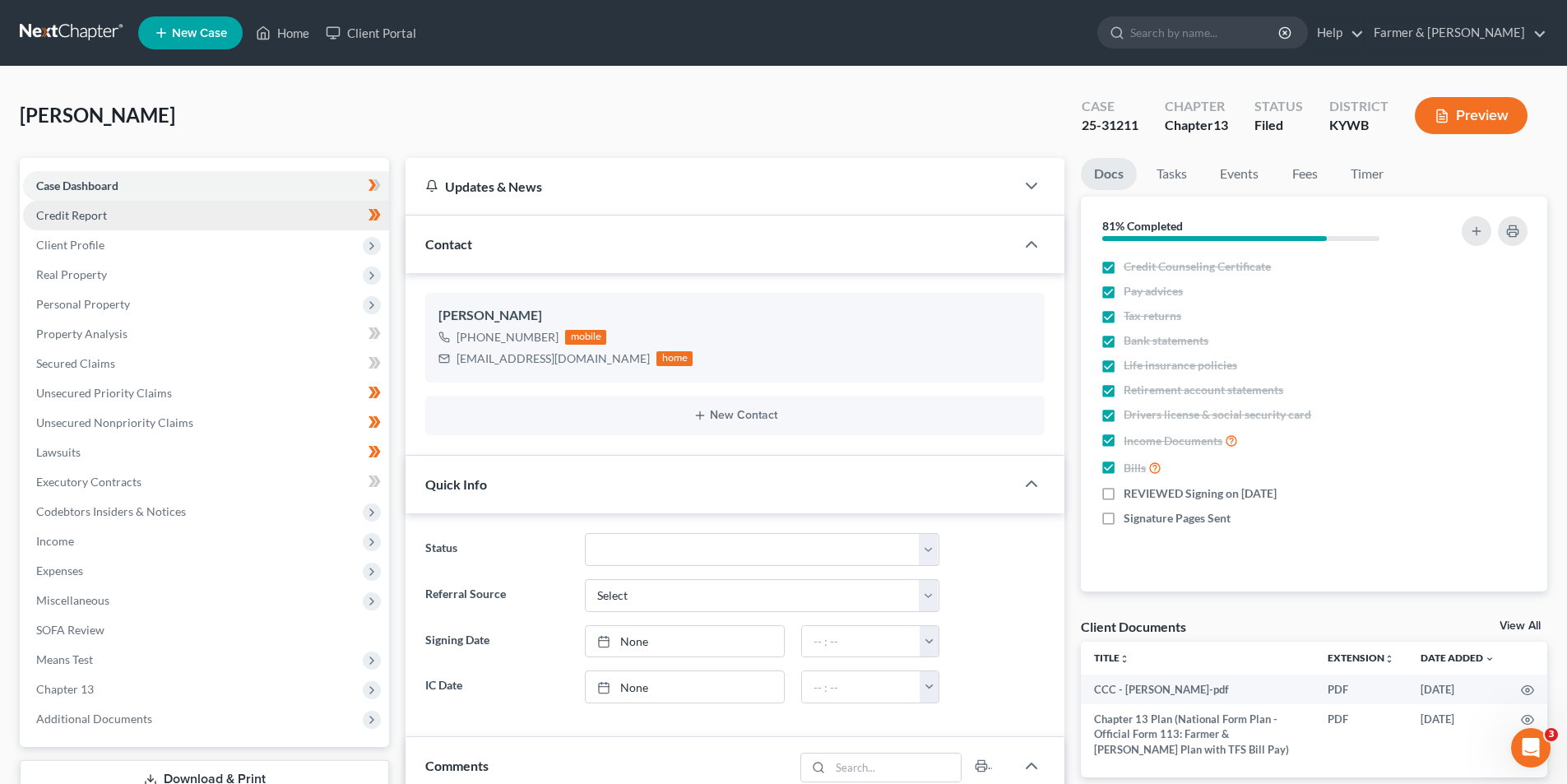
scroll to position [304, 0]
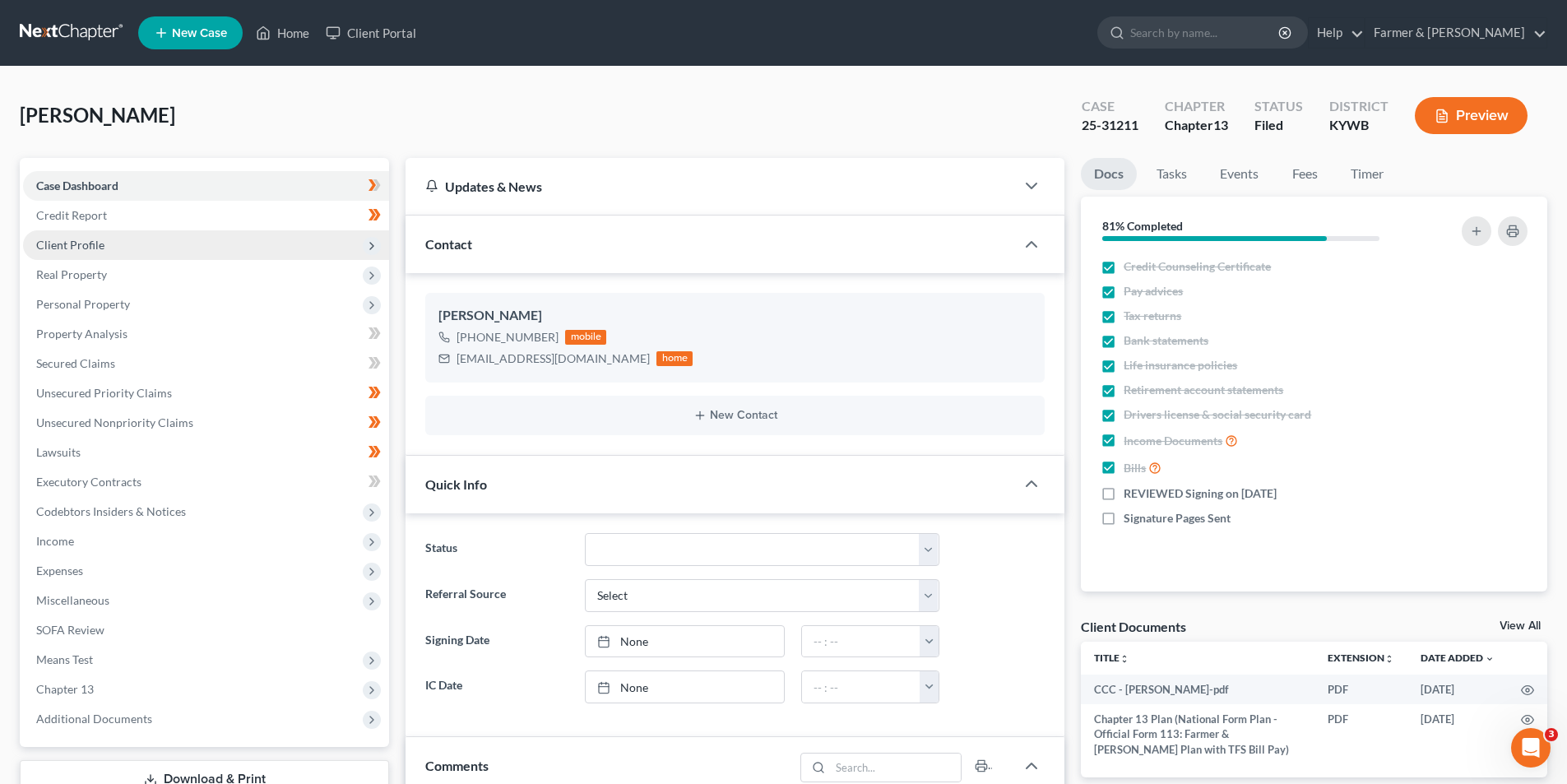
click at [99, 242] on span "Client Profile" at bounding box center [70, 244] width 68 height 14
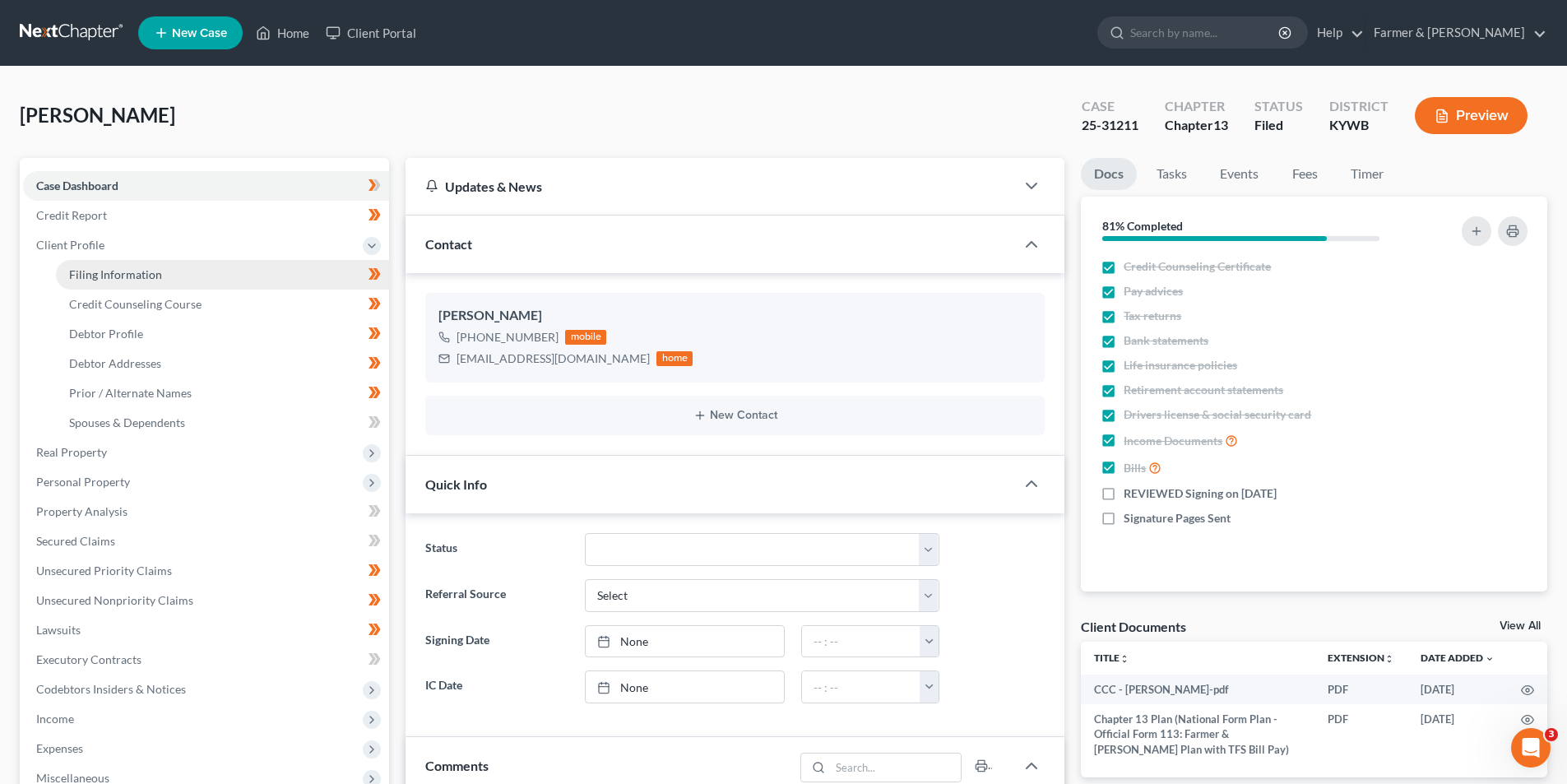
click at [127, 274] on span "Filing Information" at bounding box center [115, 274] width 93 height 14
select select "1"
select select "0"
select select "3"
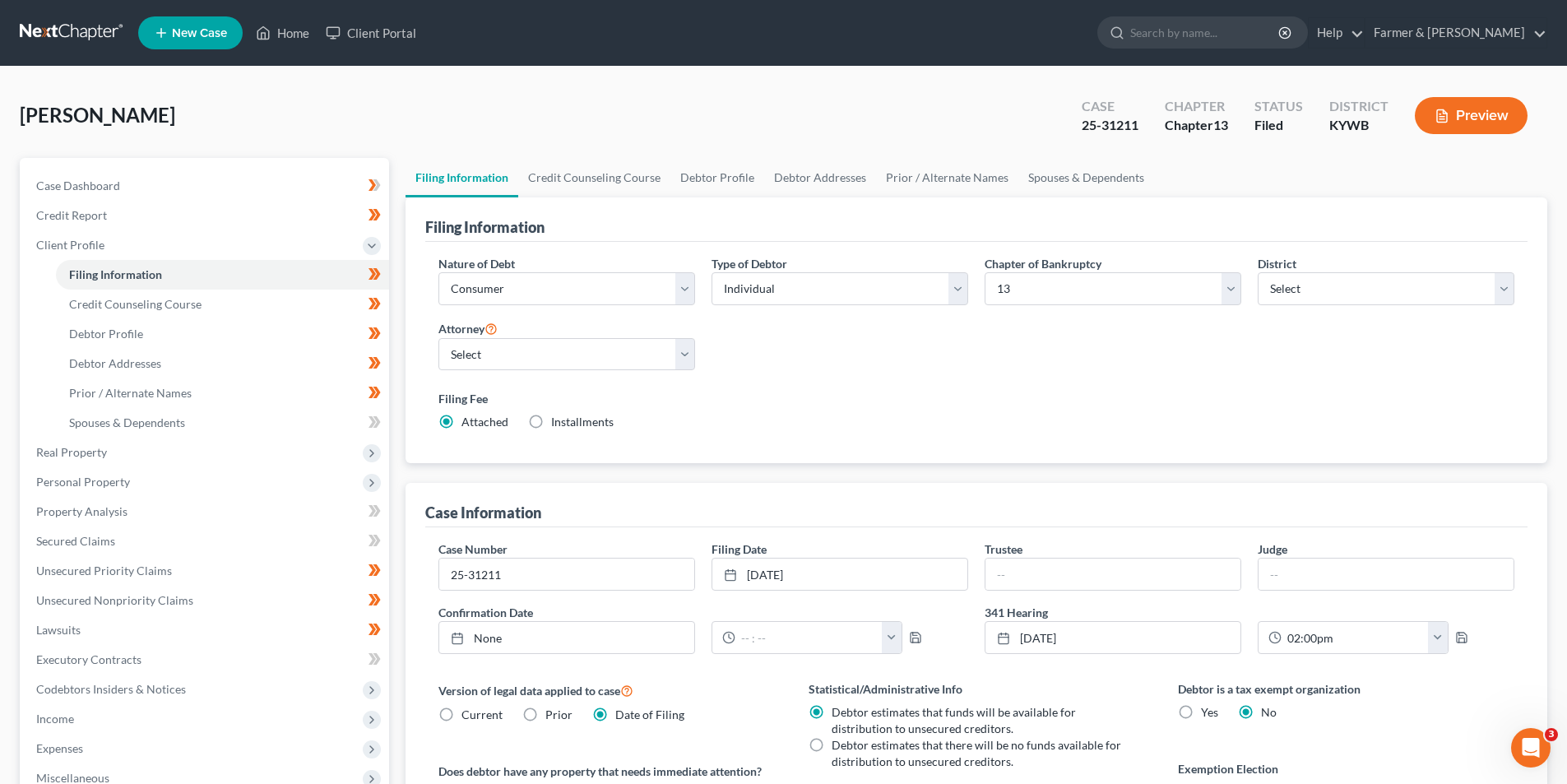
click at [77, 37] on link at bounding box center [72, 33] width 105 height 30
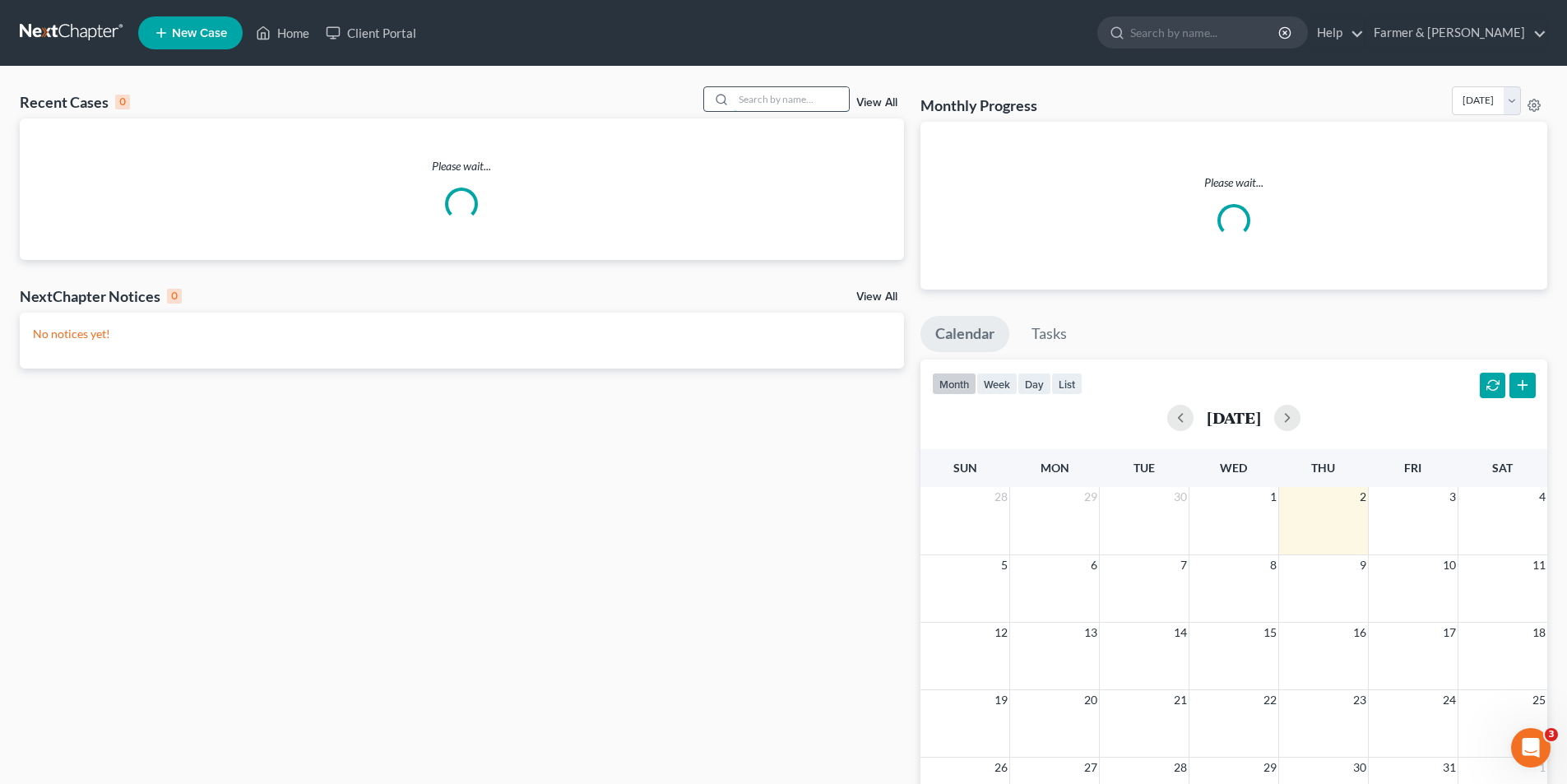
click at [766, 98] on input "search" at bounding box center [791, 98] width 115 height 23
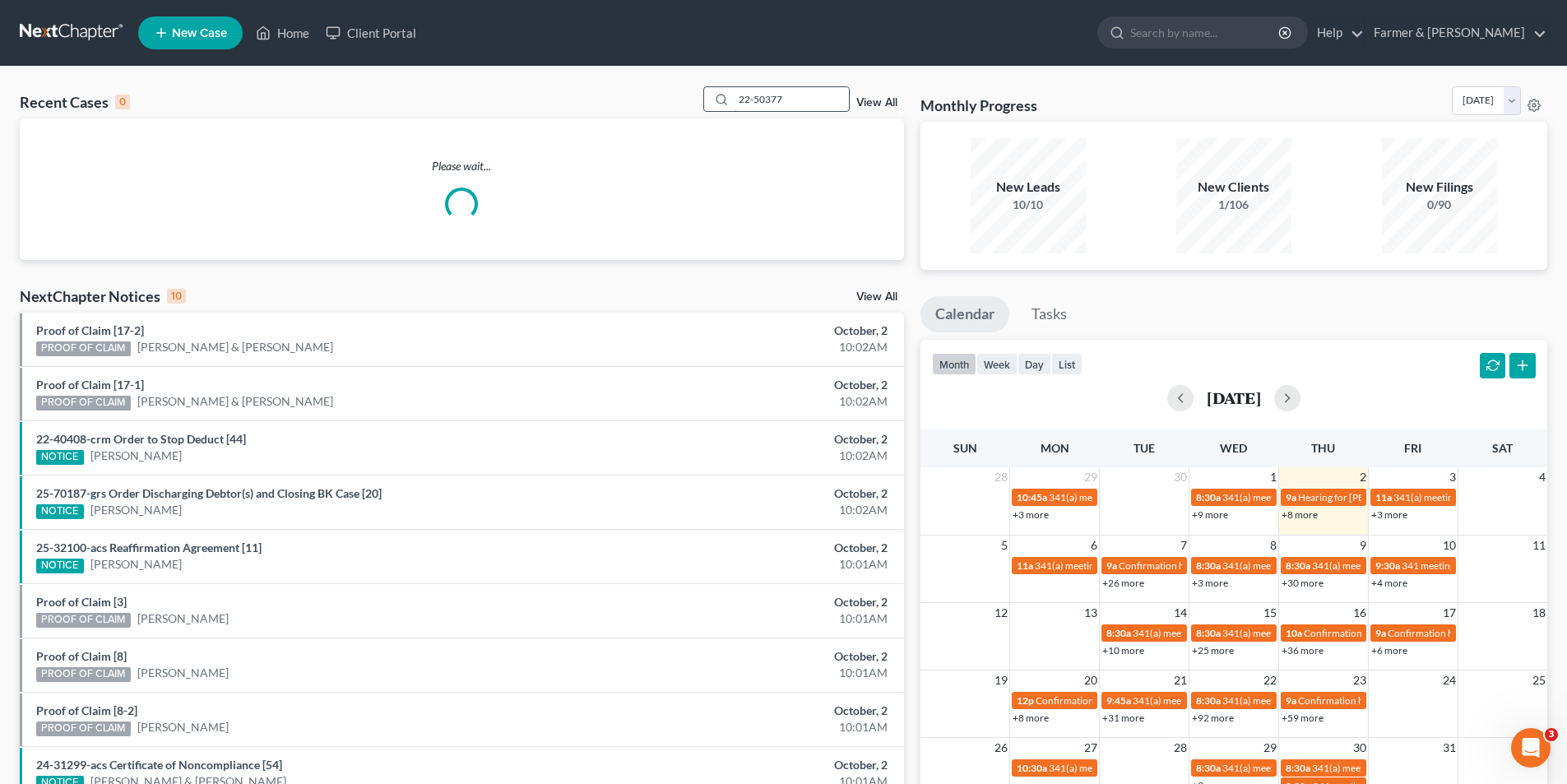
type input "22-50377"
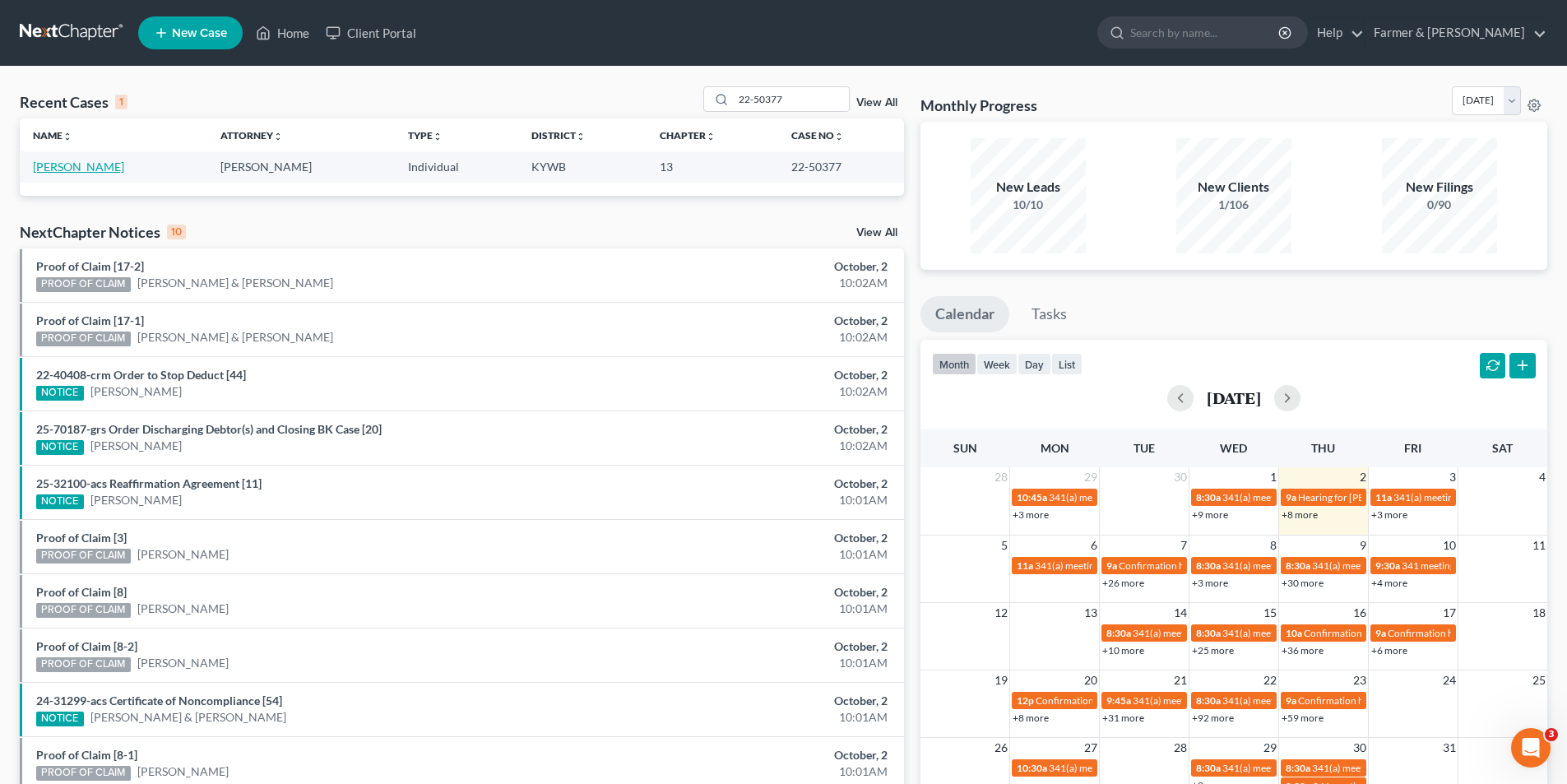
click at [70, 173] on link "[PERSON_NAME]" at bounding box center [78, 166] width 91 height 14
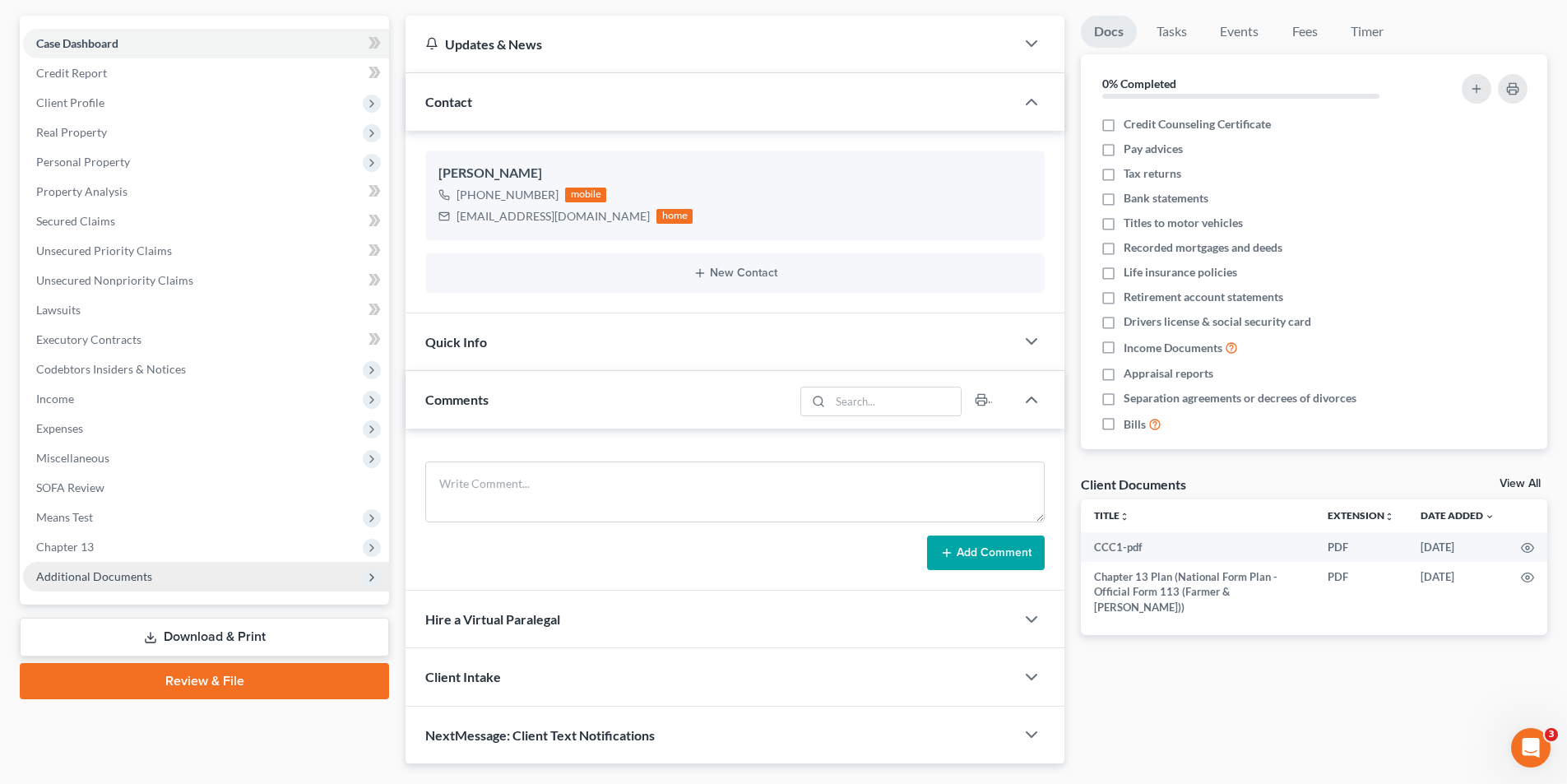
scroll to position [185, 0]
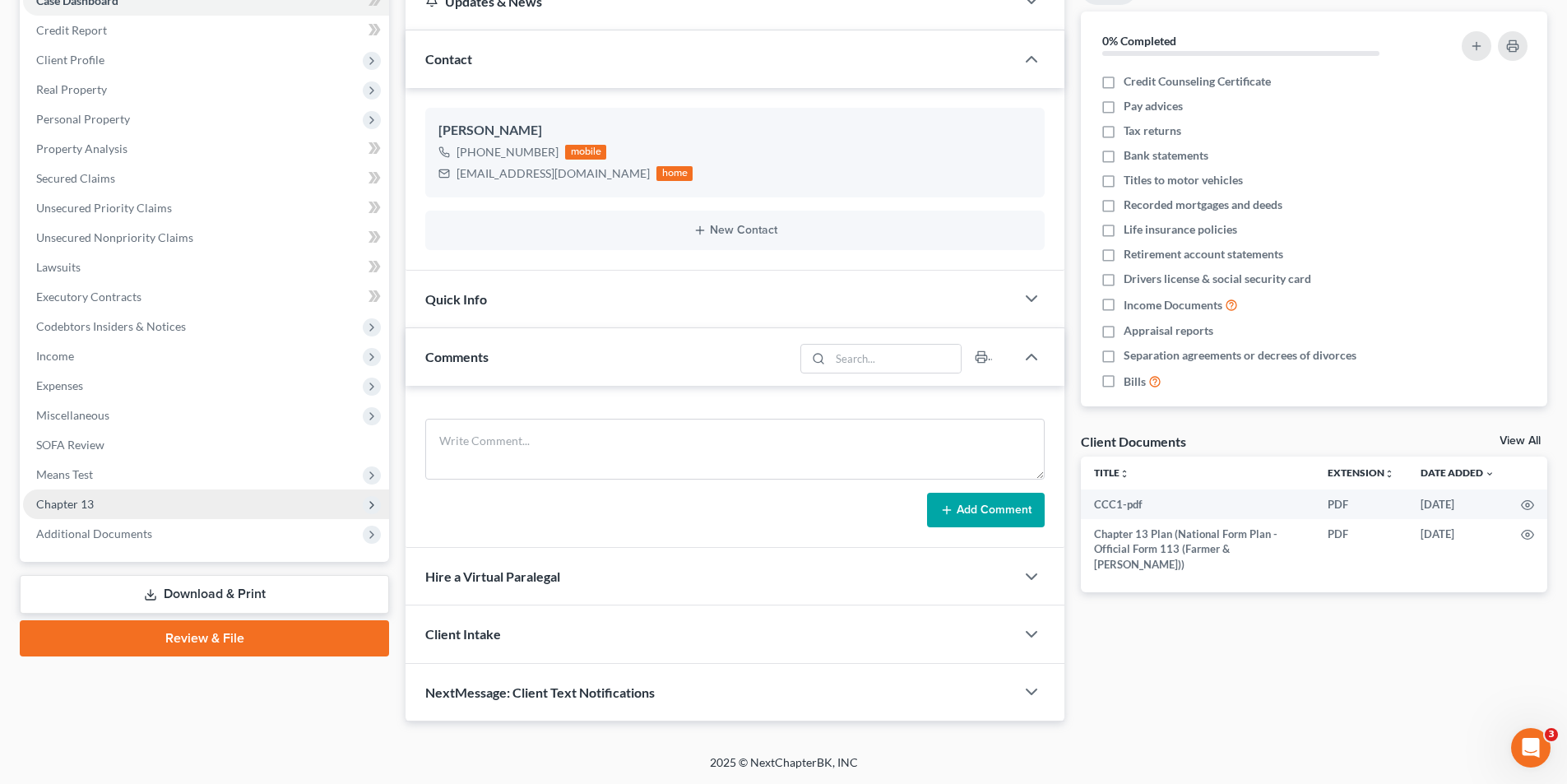
click at [160, 508] on span "Chapter 13" at bounding box center [206, 505] width 366 height 30
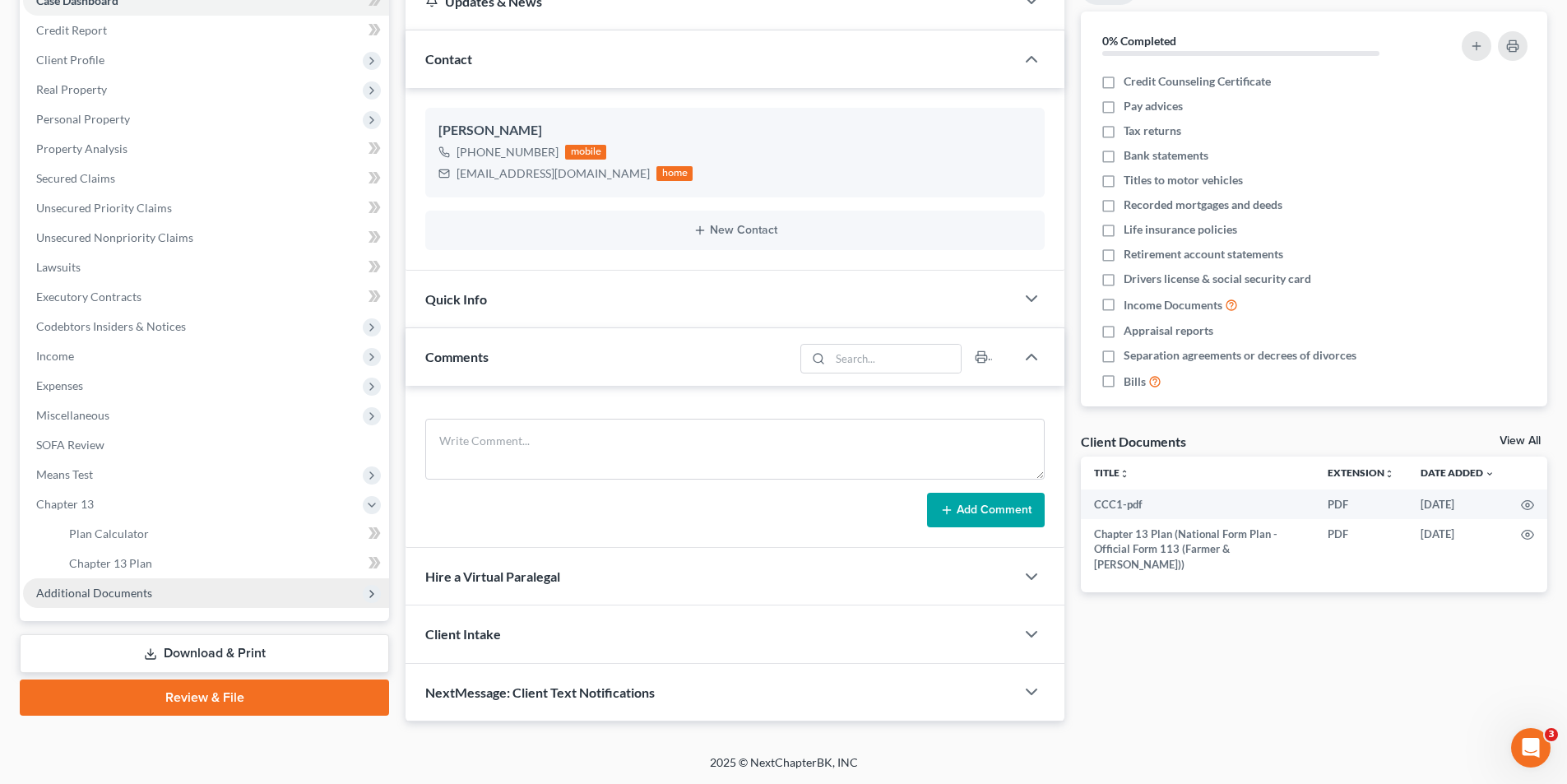
click at [184, 592] on span "Additional Documents" at bounding box center [206, 593] width 366 height 30
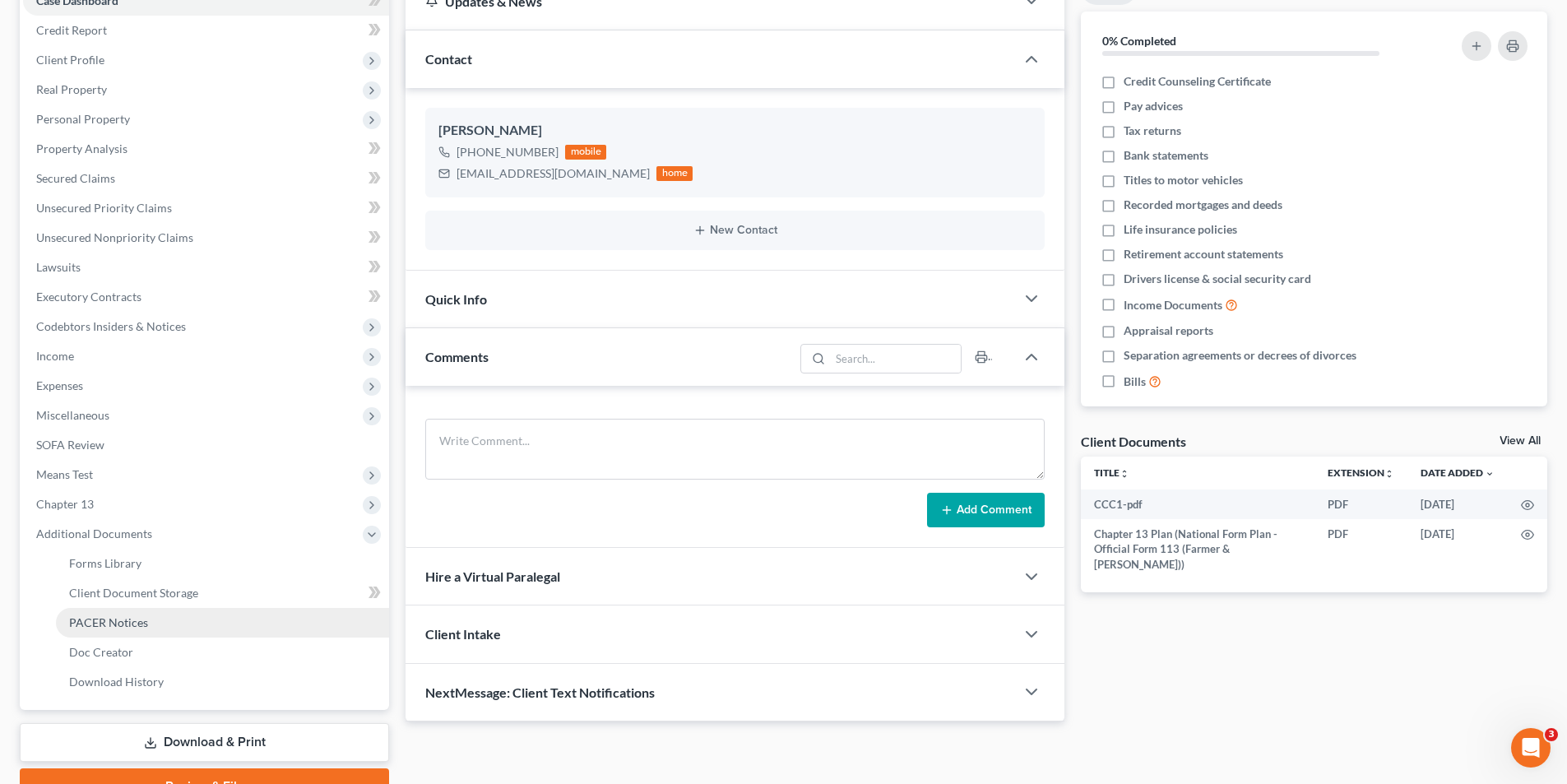
click at [157, 619] on link "PACER Notices" at bounding box center [222, 623] width 333 height 30
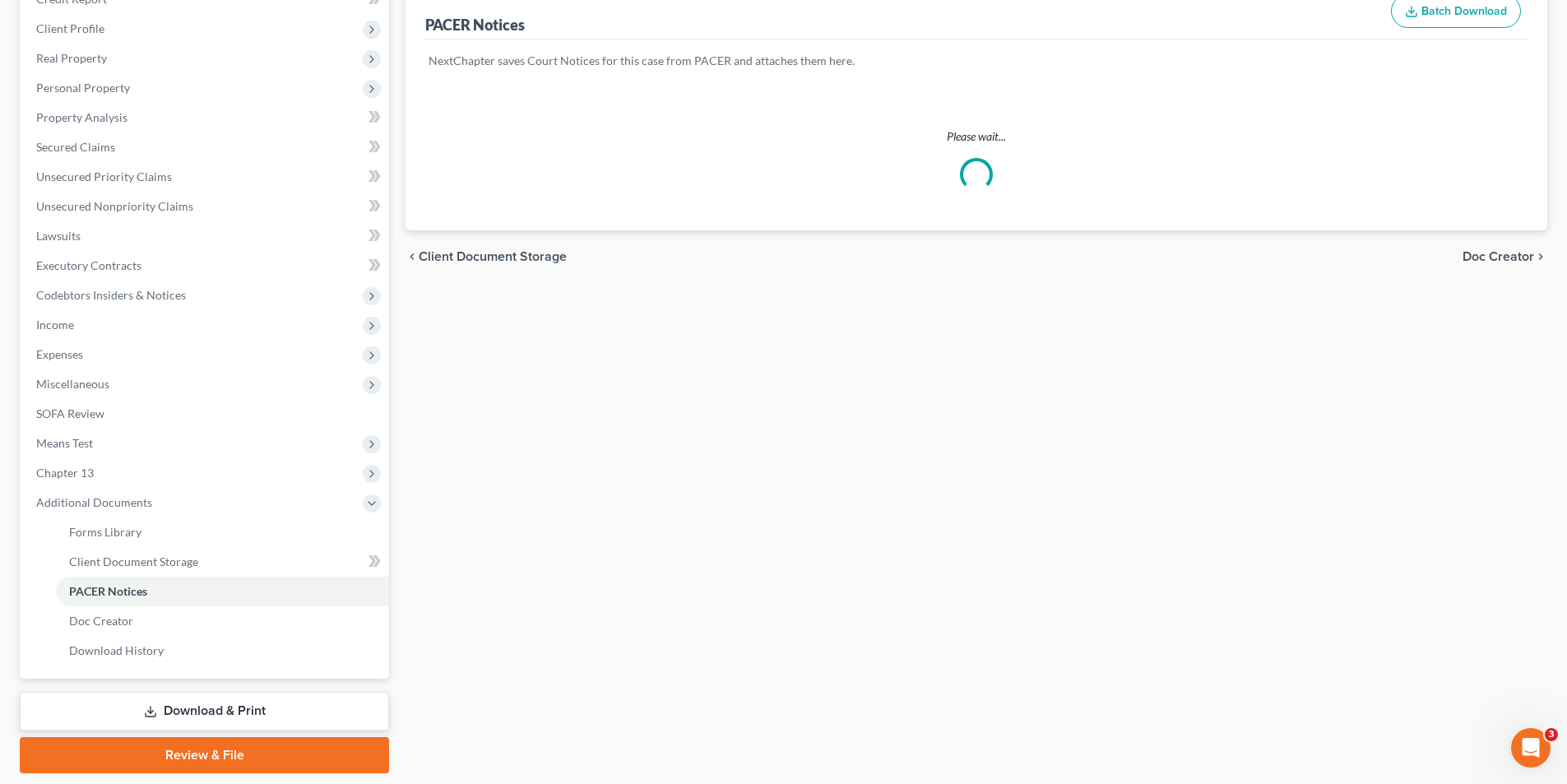
scroll to position [268, 0]
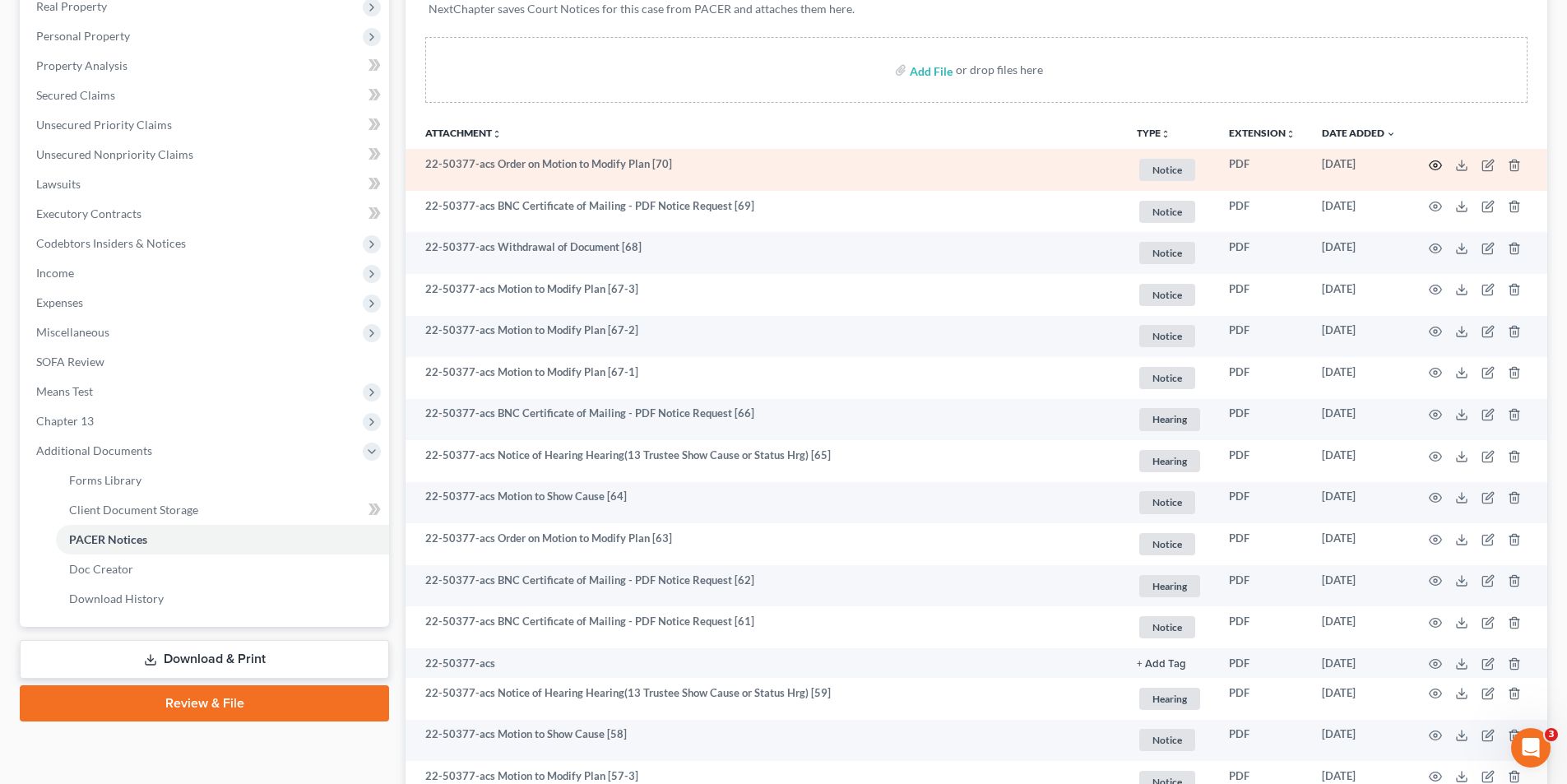
click at [1431, 162] on icon "button" at bounding box center [1436, 165] width 13 height 13
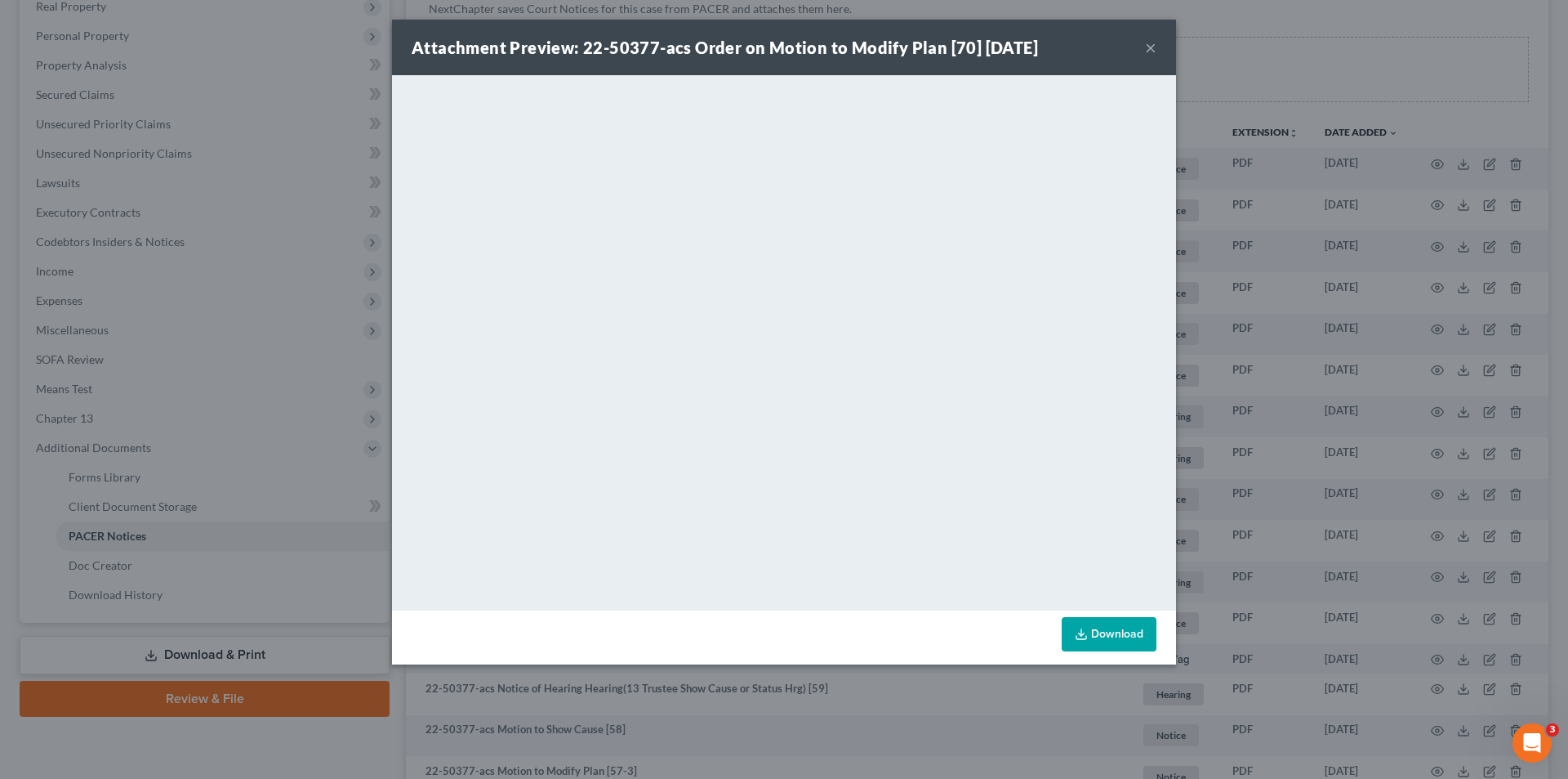
click at [1139, 56] on div "Attachment Preview: 22-50377-acs Order on Motion to Modify Plan [70] 09/09/2025…" at bounding box center [784, 48] width 784 height 56
click at [1154, 47] on button "×" at bounding box center [1151, 47] width 11 height 20
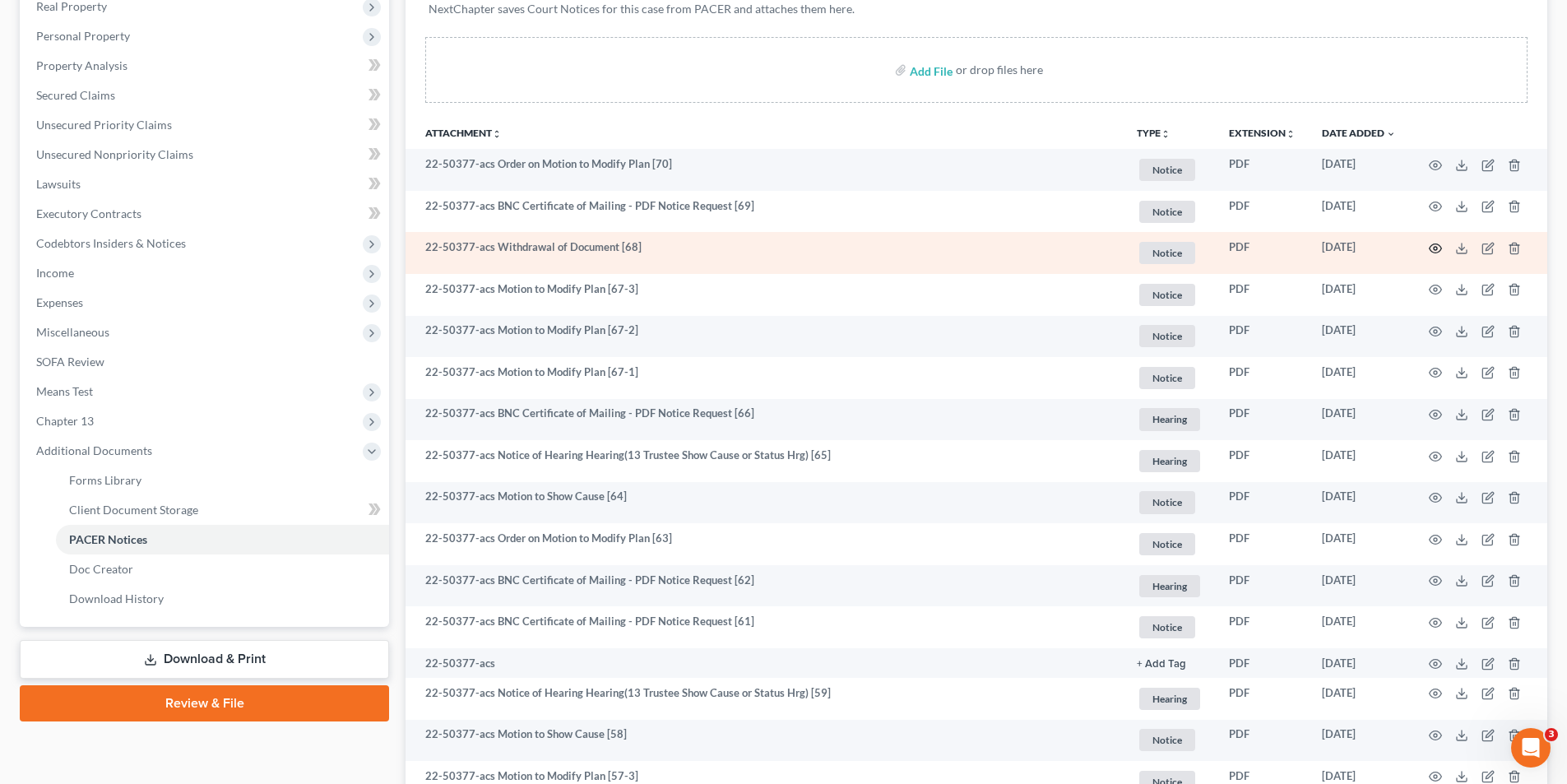
click at [1438, 245] on icon "button" at bounding box center [1436, 249] width 13 height 13
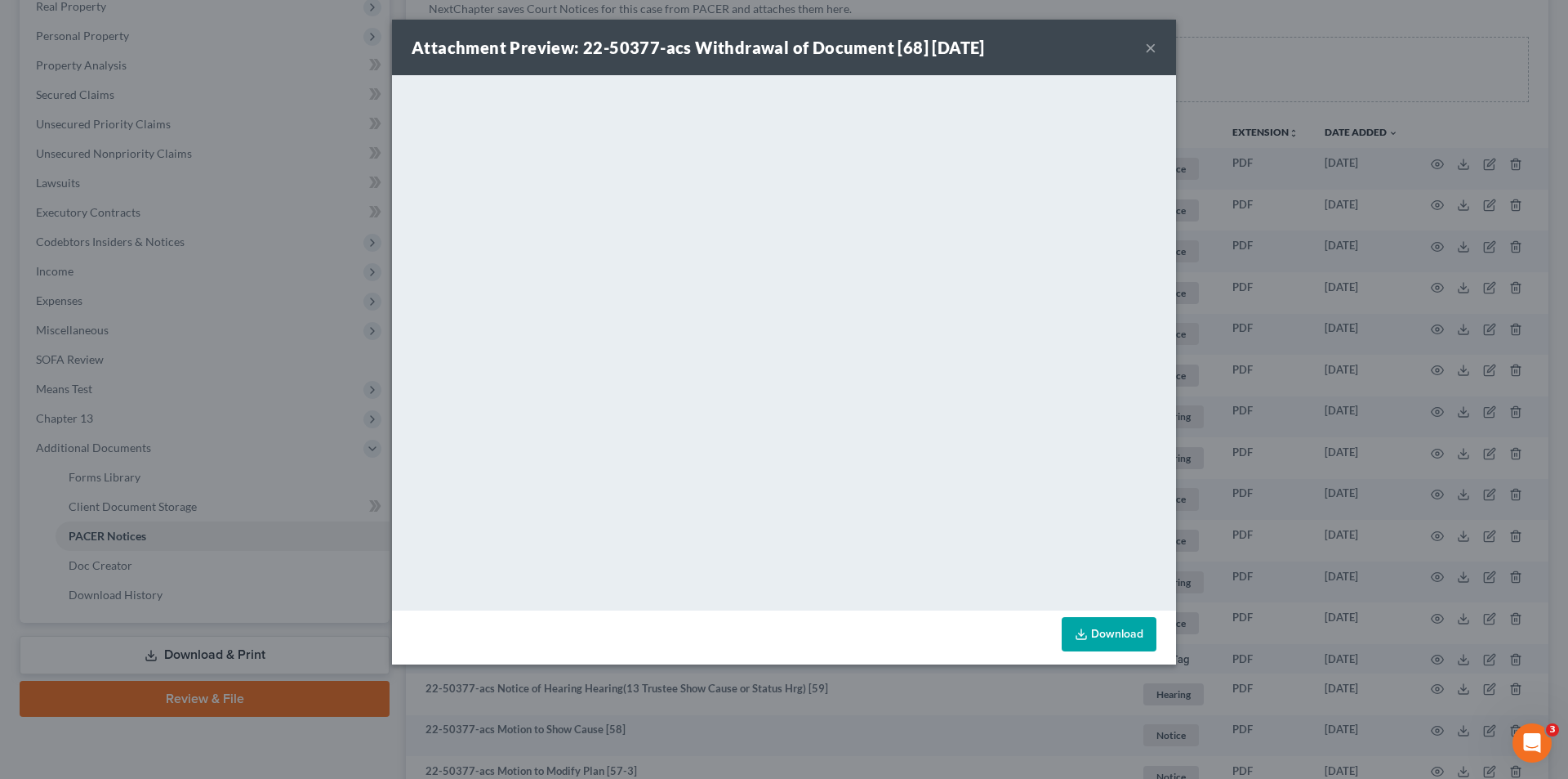
click at [1150, 45] on button "×" at bounding box center [1151, 47] width 11 height 20
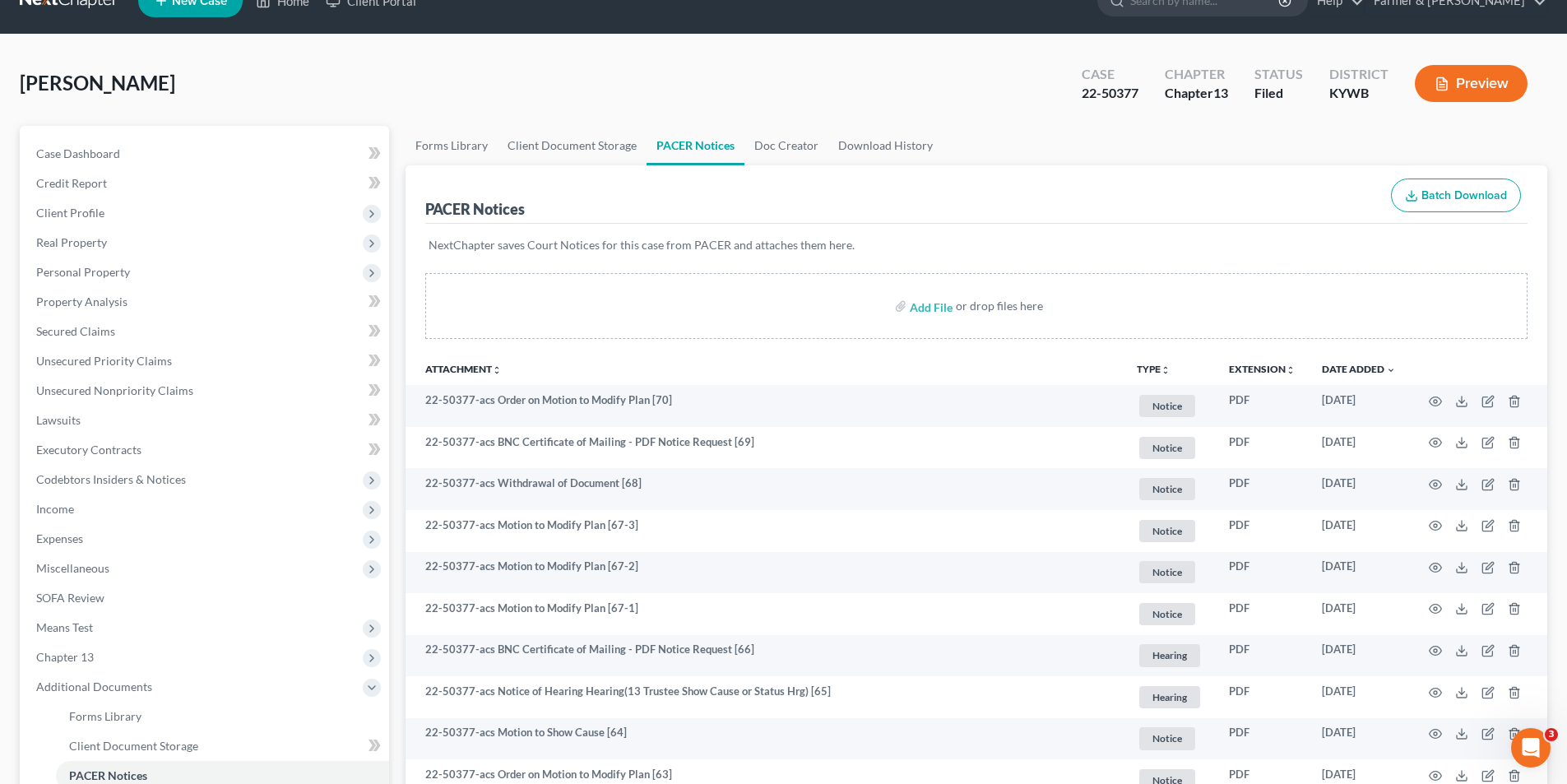
scroll to position [0, 0]
